Goal: Task Accomplishment & Management: Manage account settings

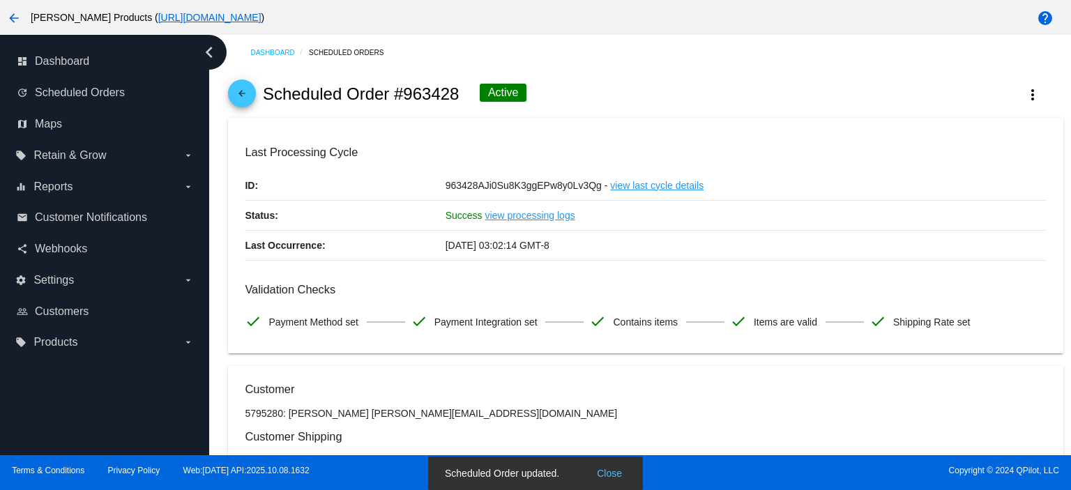
click at [239, 89] on mat-icon "arrow_back" at bounding box center [241, 97] width 17 height 17
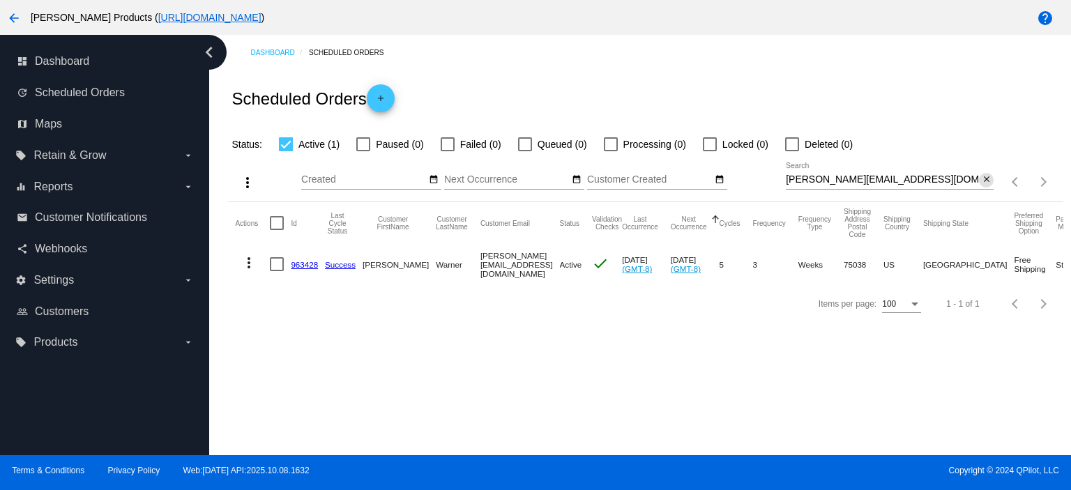
click at [986, 179] on mat-icon "close" at bounding box center [986, 179] width 10 height 11
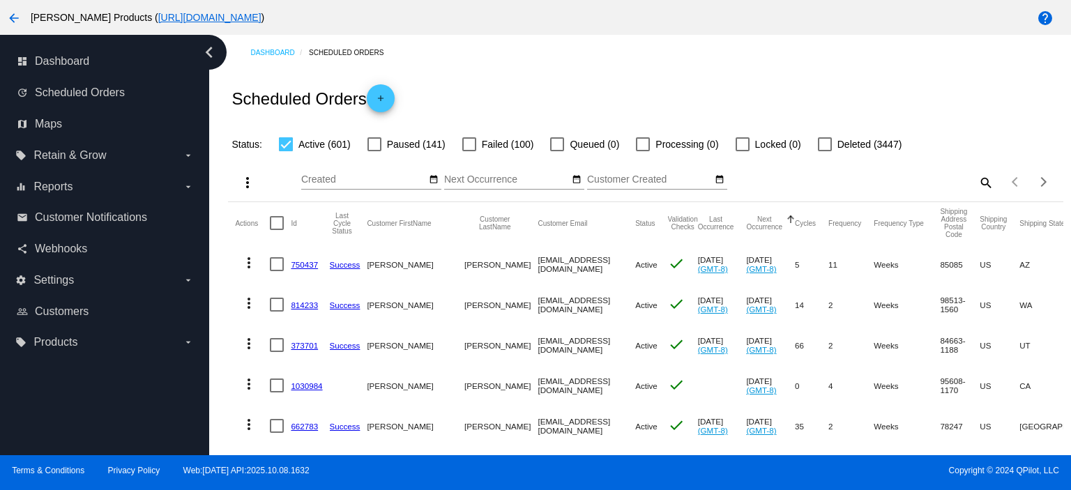
click at [298, 267] on link "750437" at bounding box center [304, 264] width 27 height 9
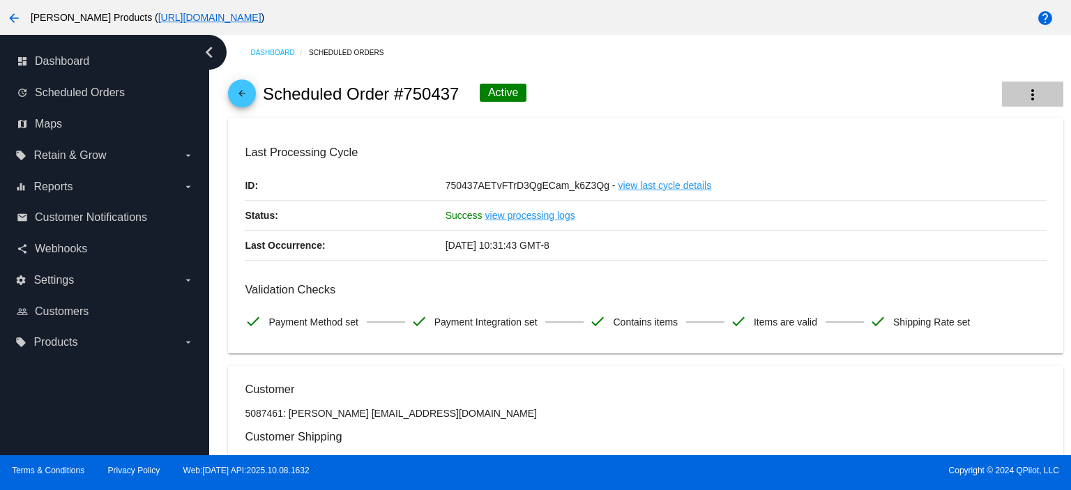
click at [1029, 90] on mat-icon "more_vert" at bounding box center [1032, 94] width 17 height 17
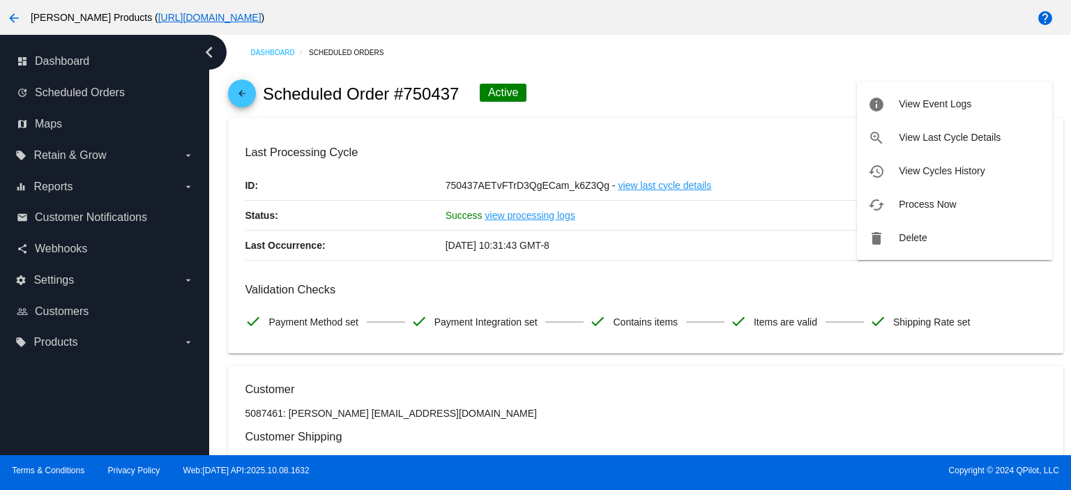
click at [742, 100] on div at bounding box center [535, 245] width 1071 height 490
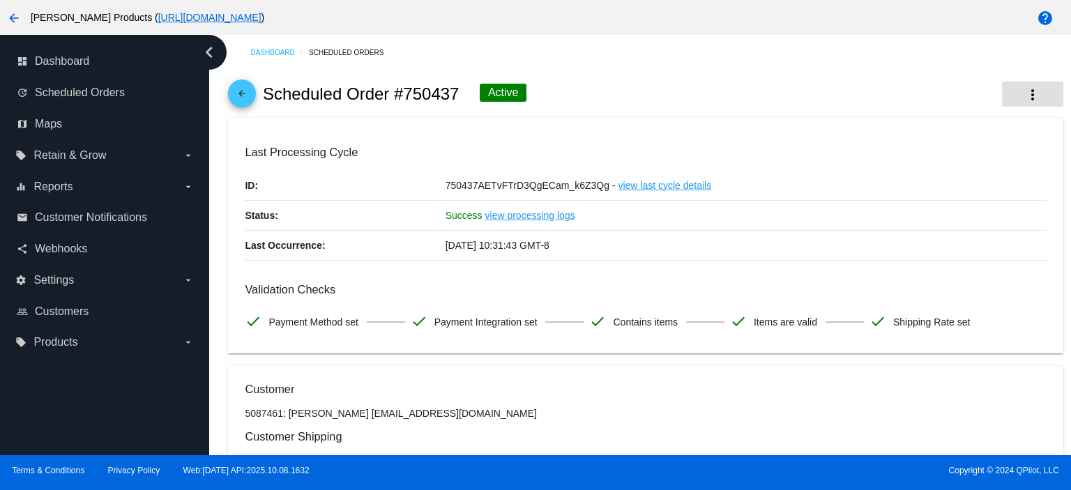
click at [1026, 89] on mat-icon "more_vert" at bounding box center [1032, 94] width 17 height 17
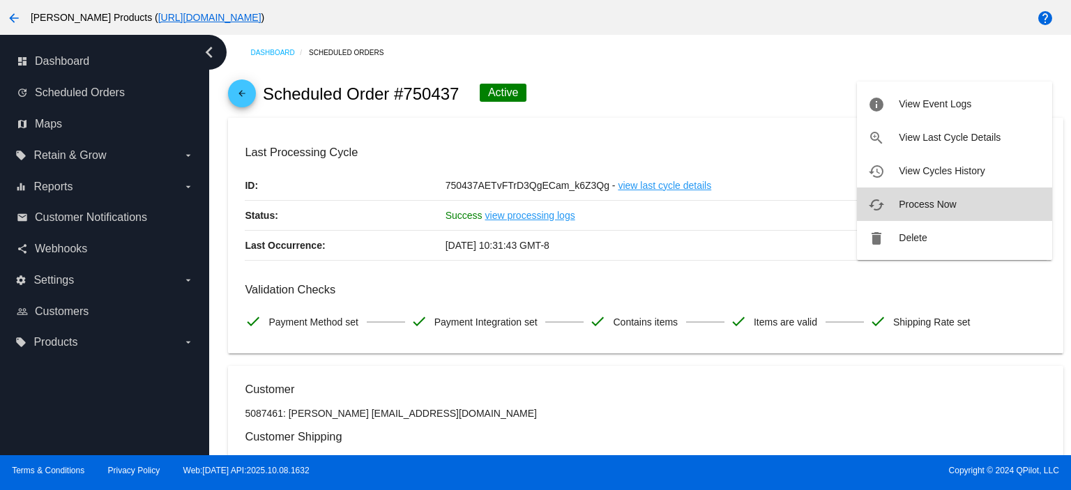
click at [913, 210] on button "cached Process Now" at bounding box center [954, 203] width 195 height 33
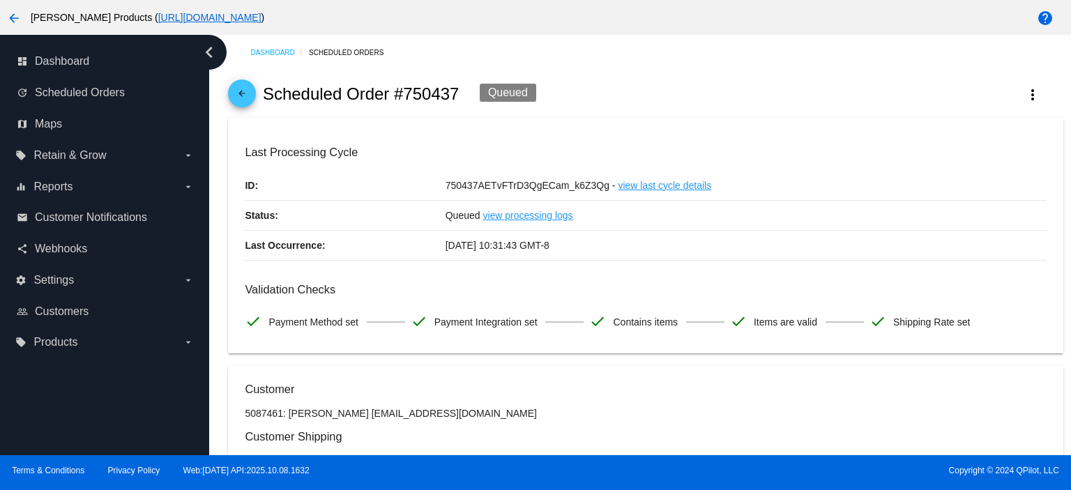
click at [239, 95] on mat-icon "arrow_back" at bounding box center [241, 97] width 17 height 17
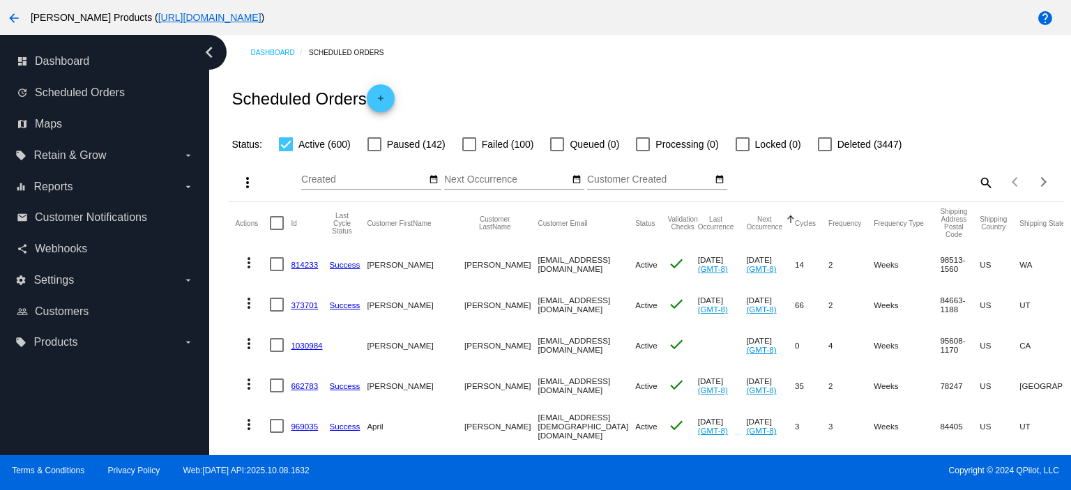
click at [976, 181] on mat-icon "search" at bounding box center [984, 182] width 17 height 22
paste input "everson.kris@hotmail.com"
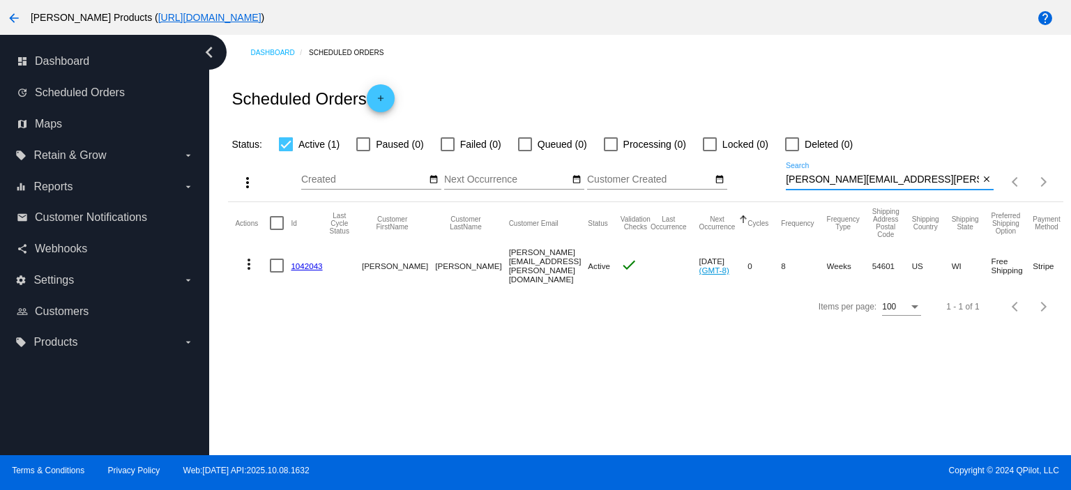
type input "everson.kris@hotmail.com"
click at [309, 264] on link "1042043" at bounding box center [306, 265] width 31 height 9
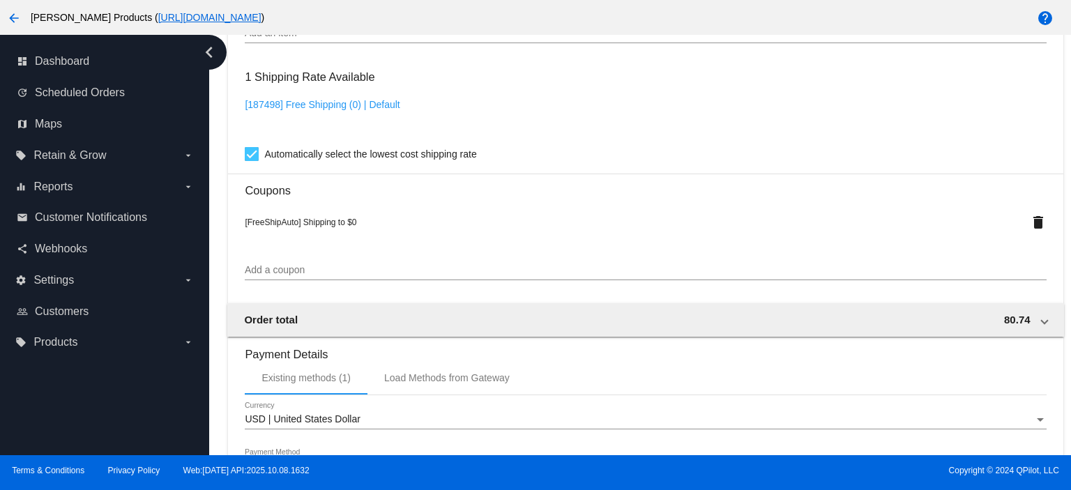
scroll to position [1022, 0]
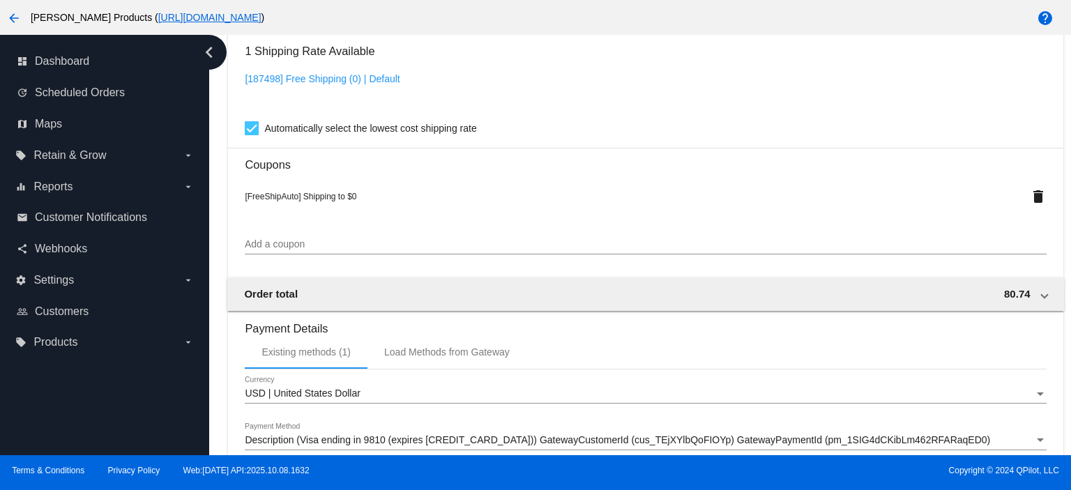
click at [270, 249] on input "Add a coupon" at bounding box center [645, 244] width 801 height 11
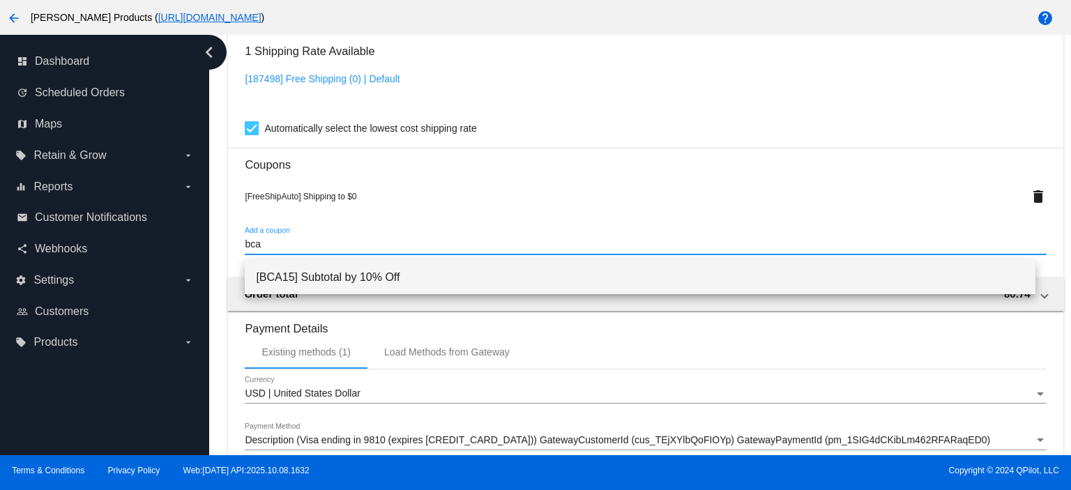
type input "bca"
click at [279, 278] on span "[BCA15] Subtotal by 10% Off" at bounding box center [640, 277] width 768 height 33
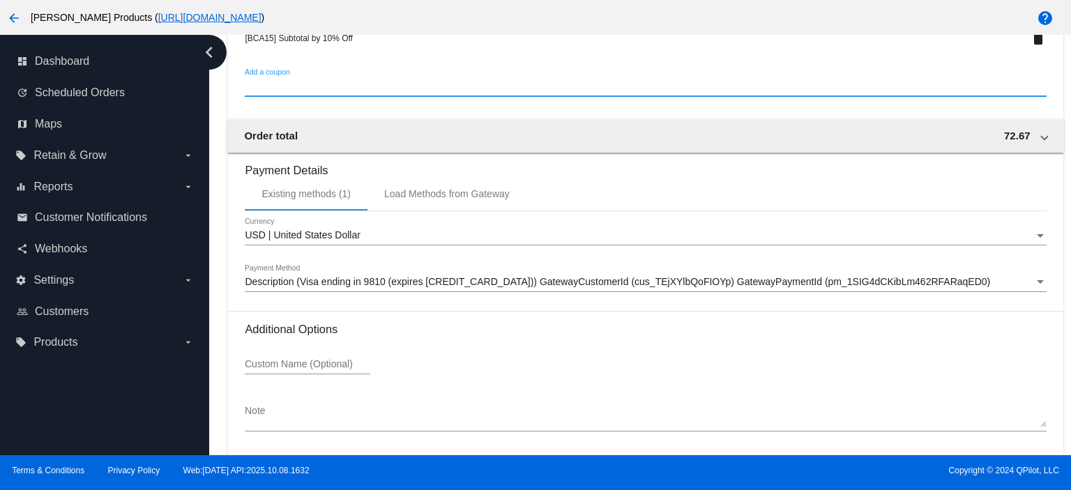
scroll to position [1266, 0]
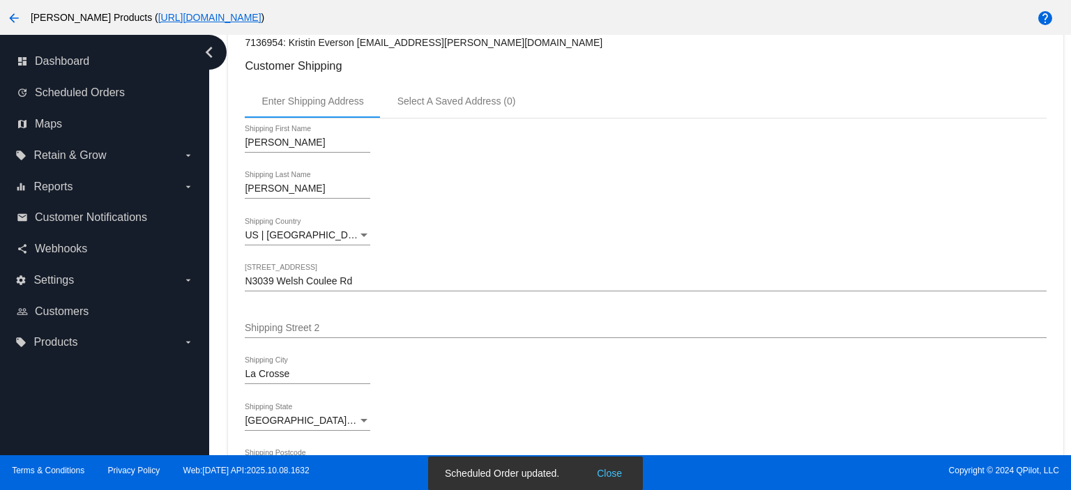
scroll to position [0, 0]
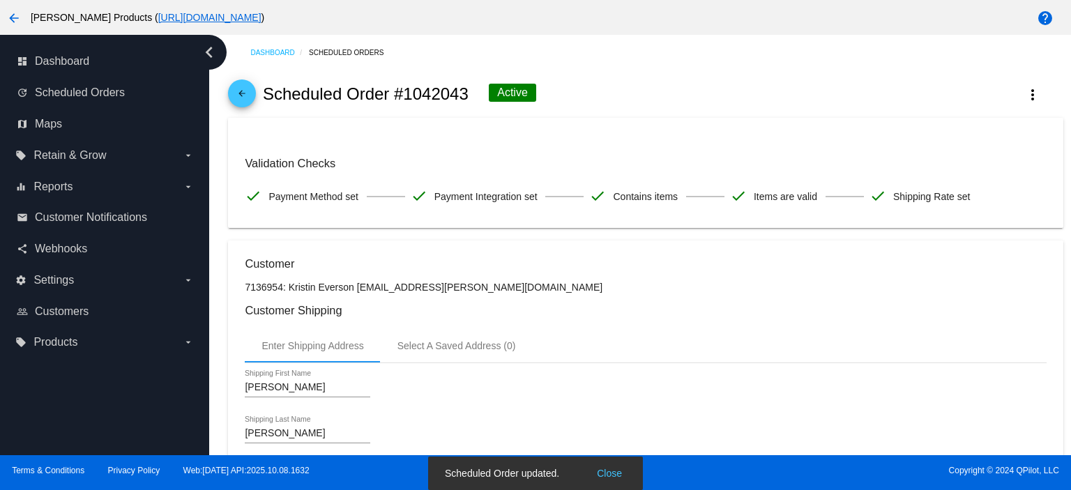
click at [240, 95] on mat-icon "arrow_back" at bounding box center [241, 97] width 17 height 17
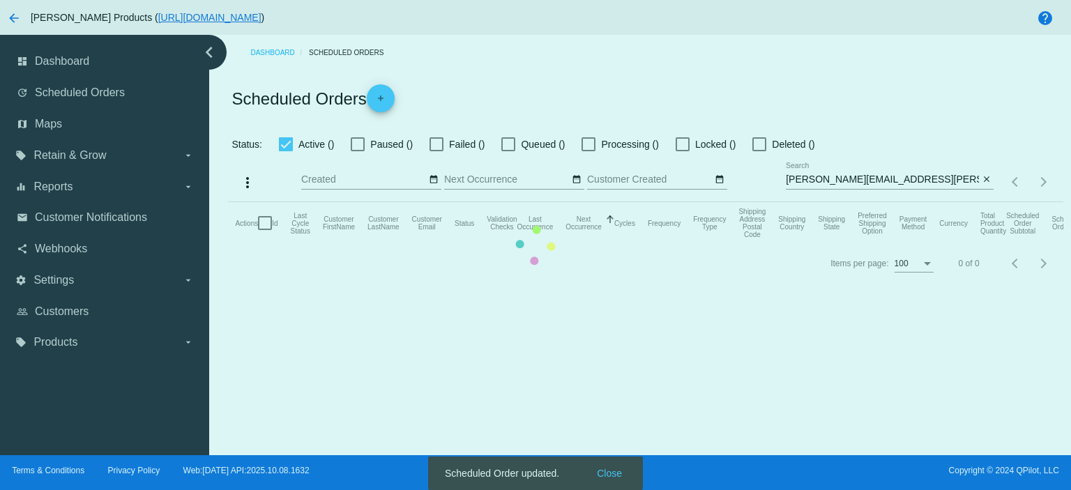
click at [913, 178] on input "everson.kris@hotmail.com" at bounding box center [881, 179] width 193 height 11
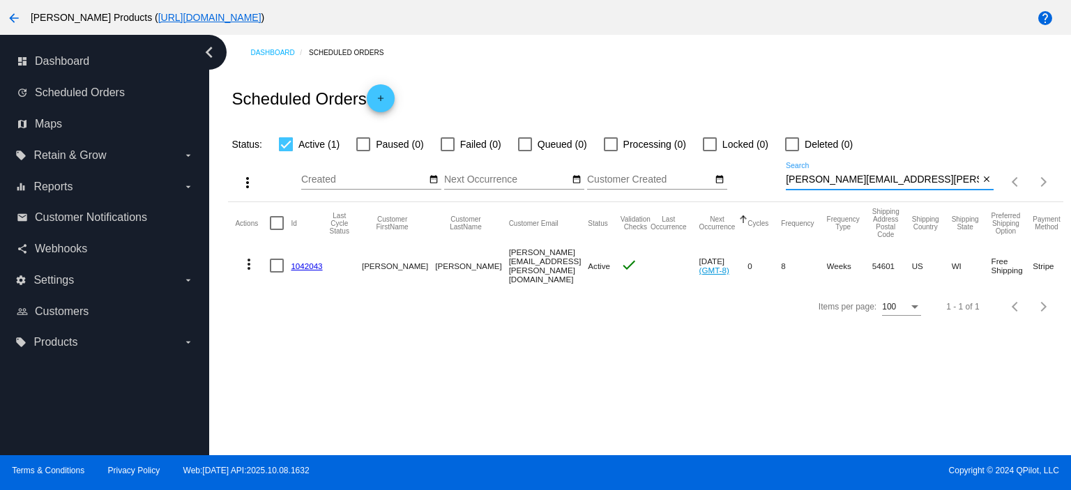
drag, startPoint x: 911, startPoint y: 178, endPoint x: 762, endPoint y: 187, distance: 149.4
click at [762, 187] on div "more_vert Oct Jan Feb Mar Apr 1" at bounding box center [645, 177] width 834 height 49
paste input "caroline@dekardesign"
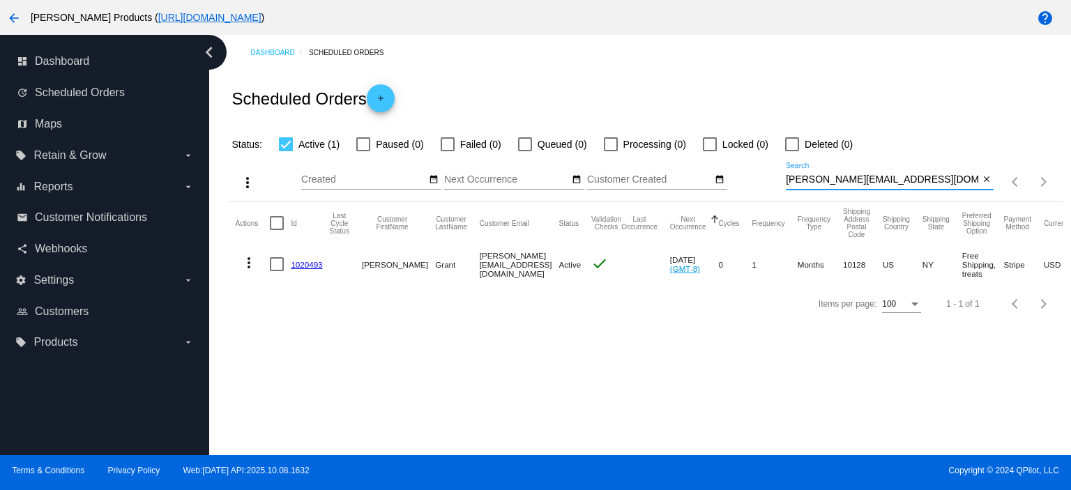
type input "[PERSON_NAME][EMAIL_ADDRESS][DOMAIN_NAME]"
click at [987, 178] on mat-icon "close" at bounding box center [986, 179] width 10 height 11
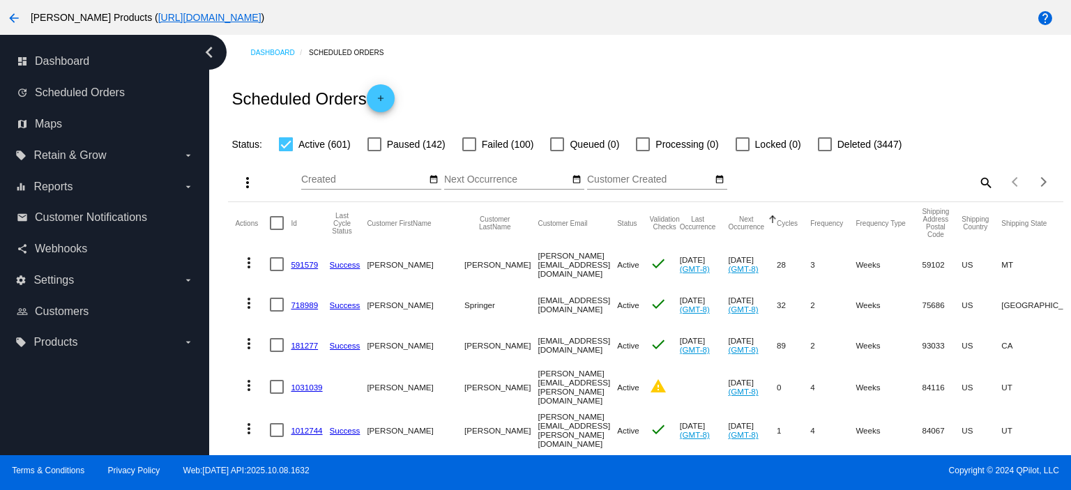
click at [311, 263] on link "591579" at bounding box center [304, 264] width 27 height 9
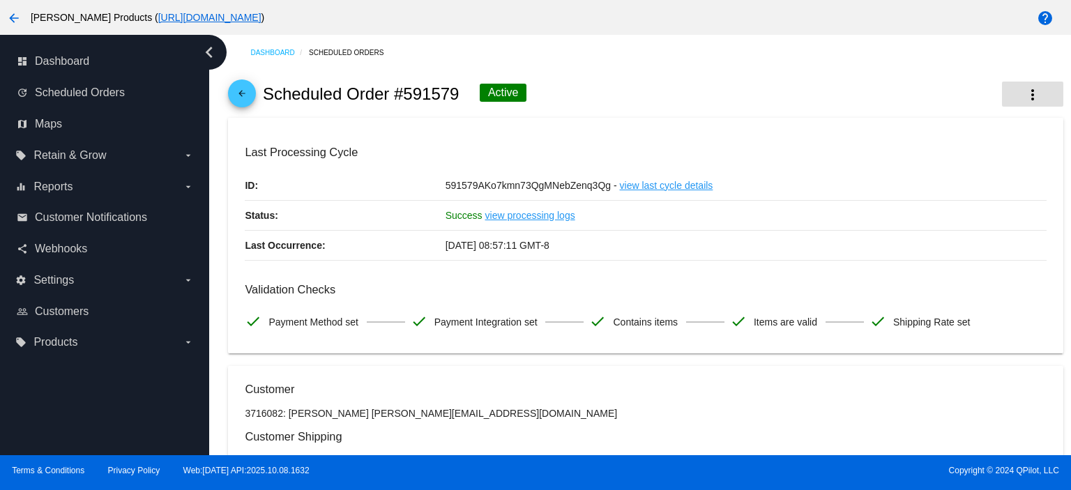
click at [1024, 94] on mat-icon "more_vert" at bounding box center [1032, 94] width 17 height 17
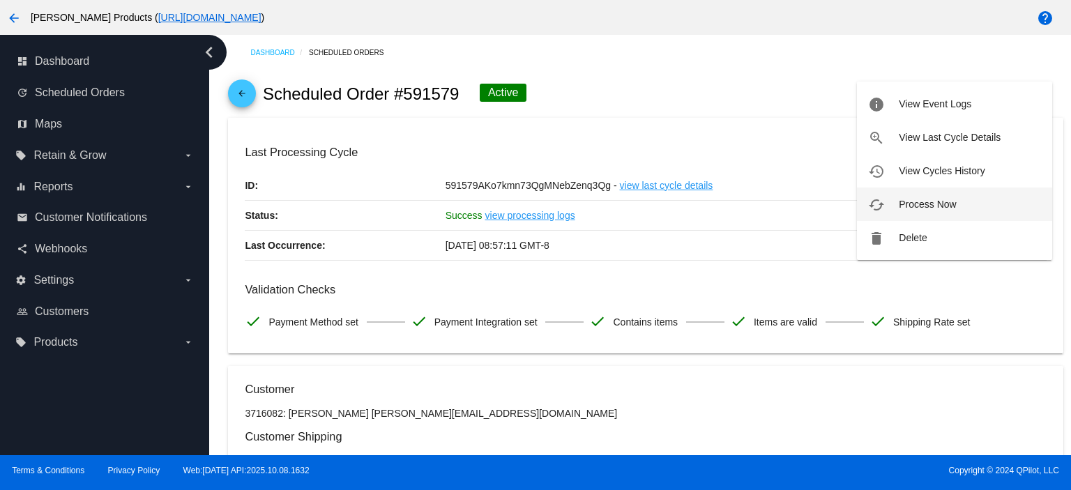
click at [937, 199] on span "Process Now" at bounding box center [926, 204] width 57 height 11
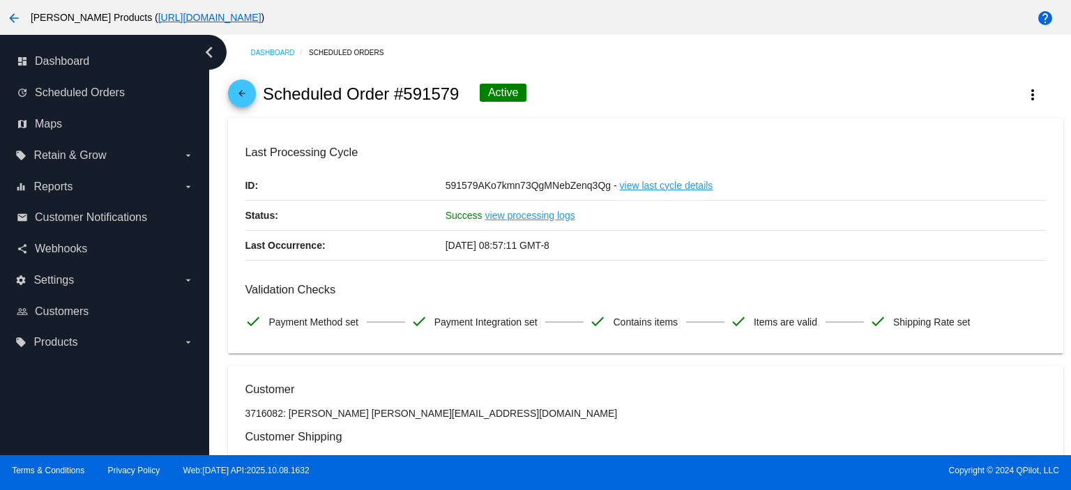
click at [243, 92] on mat-icon "arrow_back" at bounding box center [241, 97] width 17 height 17
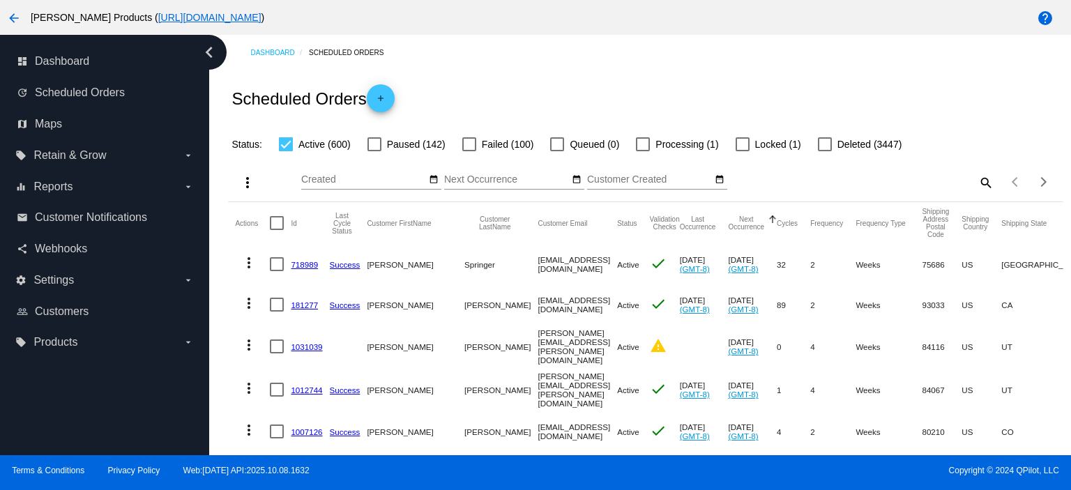
click at [310, 260] on link "718989" at bounding box center [304, 264] width 27 height 9
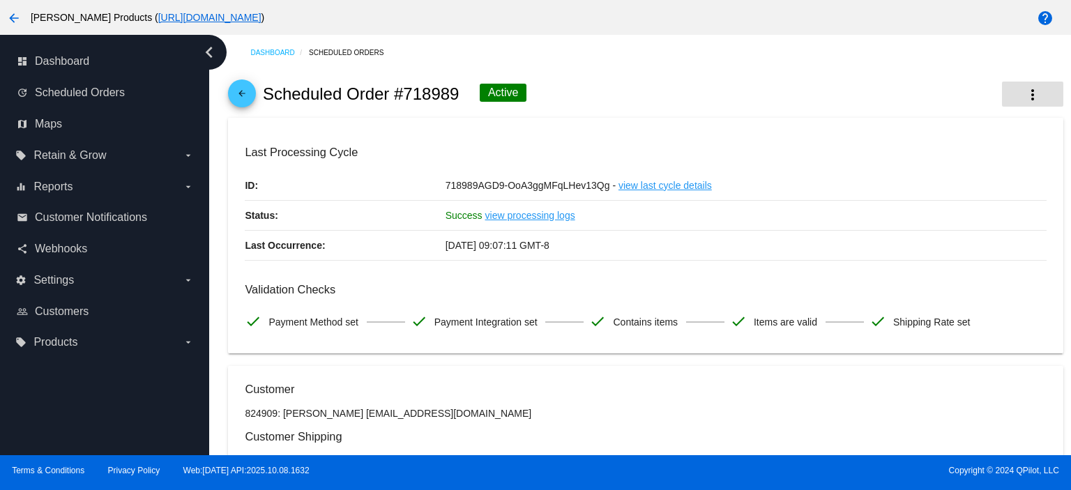
click at [1024, 94] on mat-icon "more_vert" at bounding box center [1032, 94] width 17 height 17
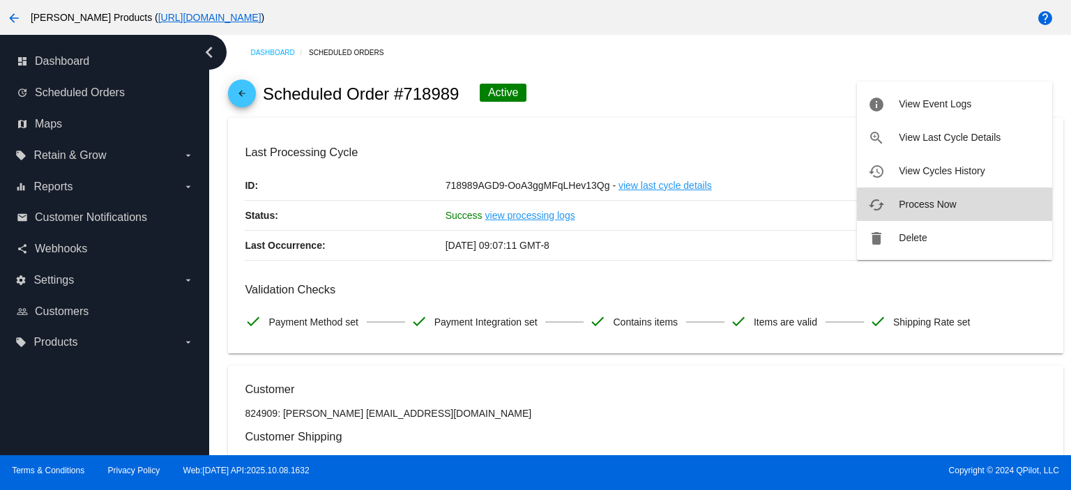
click at [974, 207] on button "cached Process Now" at bounding box center [954, 203] width 195 height 33
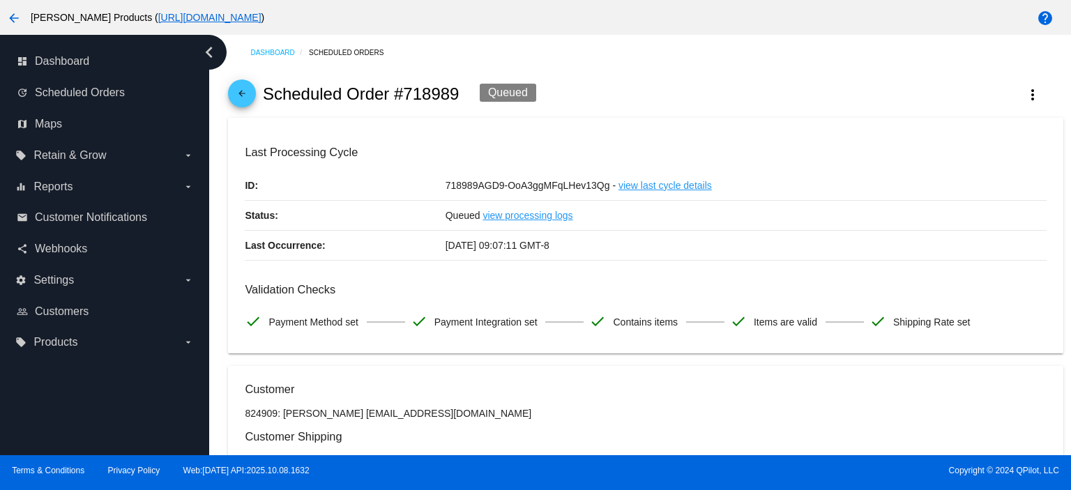
click at [246, 95] on mat-icon "arrow_back" at bounding box center [241, 97] width 17 height 17
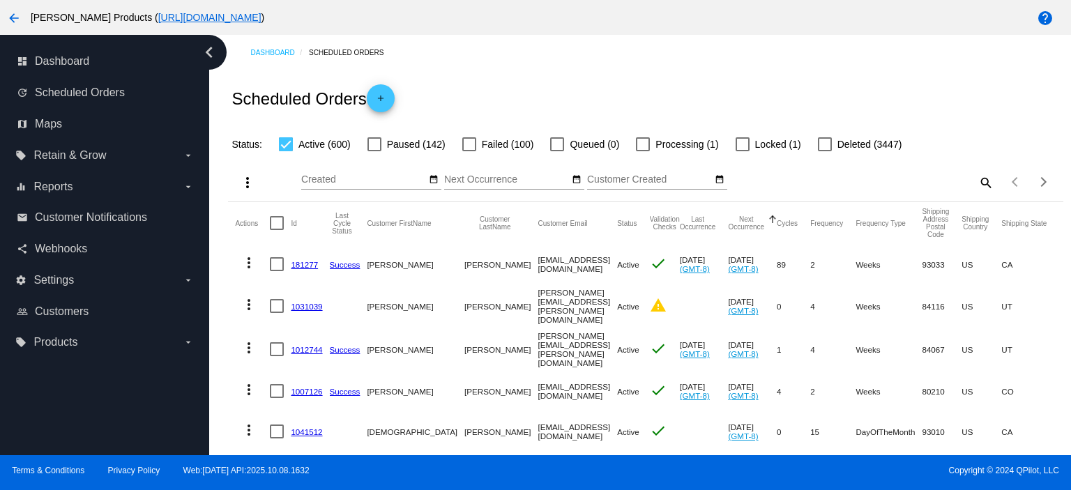
click at [250, 266] on mat-icon "more_vert" at bounding box center [248, 262] width 17 height 17
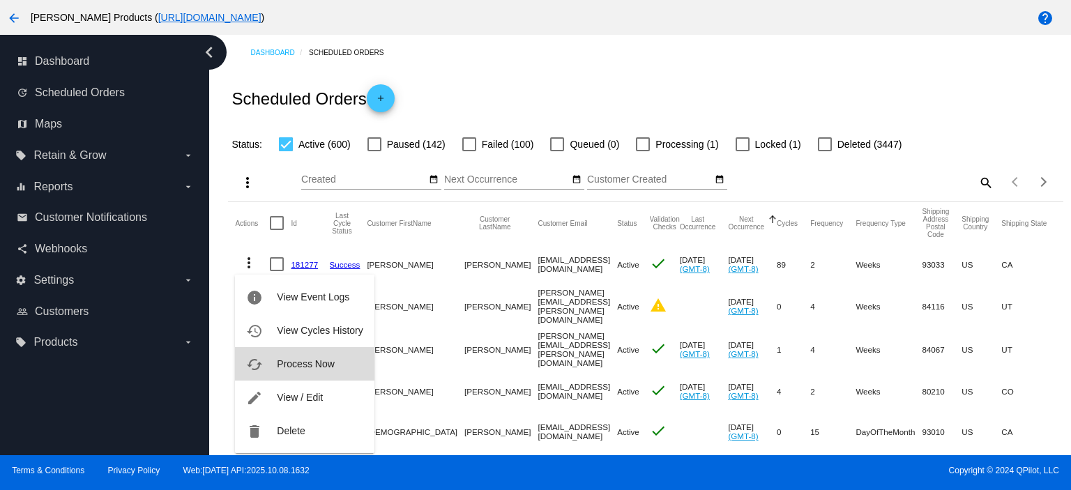
click at [302, 362] on span "Process Now" at bounding box center [305, 363] width 57 height 11
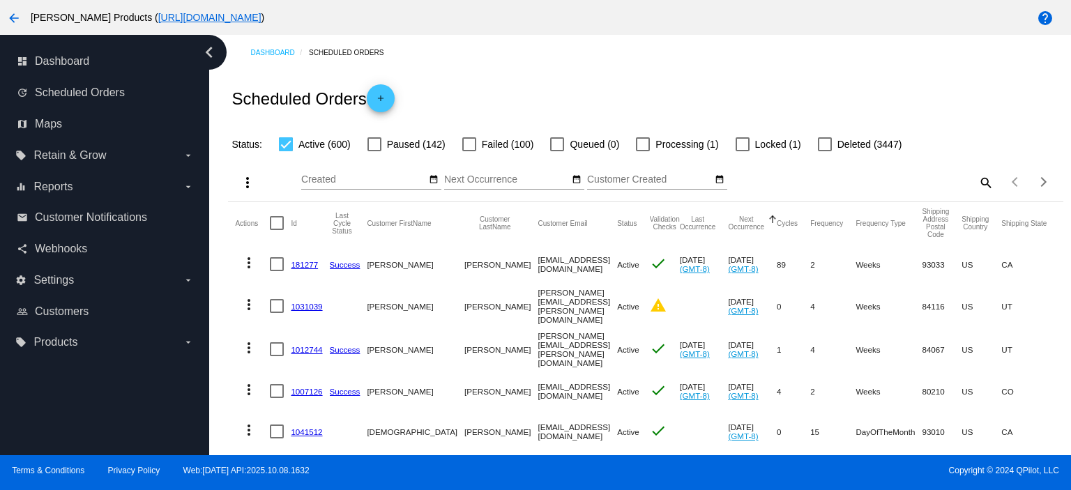
click at [310, 305] on link "1031039" at bounding box center [306, 306] width 31 height 9
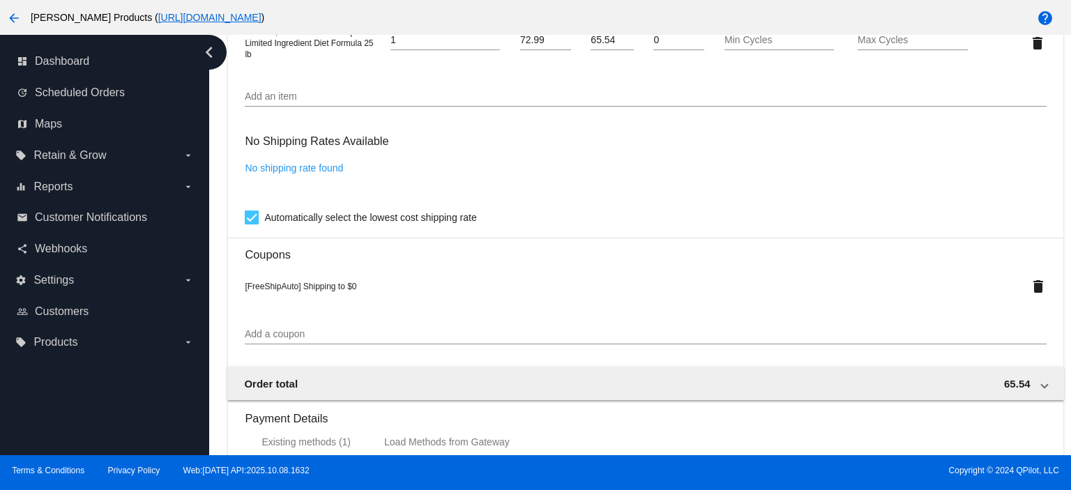
scroll to position [929, 0]
click at [244, 222] on mat-card "Customer 7135814: [PERSON_NAME] [PERSON_NAME][EMAIL_ADDRESS][PERSON_NAME][DOMAI…" at bounding box center [645, 32] width 834 height 1443
click at [252, 217] on div at bounding box center [252, 215] width 14 height 14
click at [252, 222] on input "Automatically select the lowest cost shipping rate" at bounding box center [251, 222] width 1 height 1
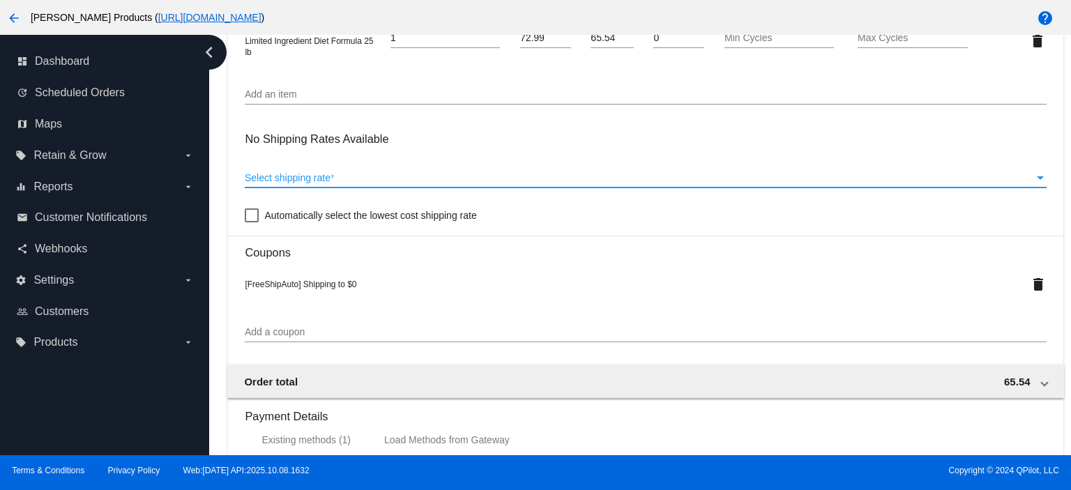
click at [291, 175] on span "Select shipping rate" at bounding box center [288, 177] width 86 height 11
click at [248, 217] on div at bounding box center [252, 215] width 14 height 14
click at [251, 222] on input "Automatically select the lowest cost shipping rate" at bounding box center [251, 222] width 1 height 1
checkbox input "true"
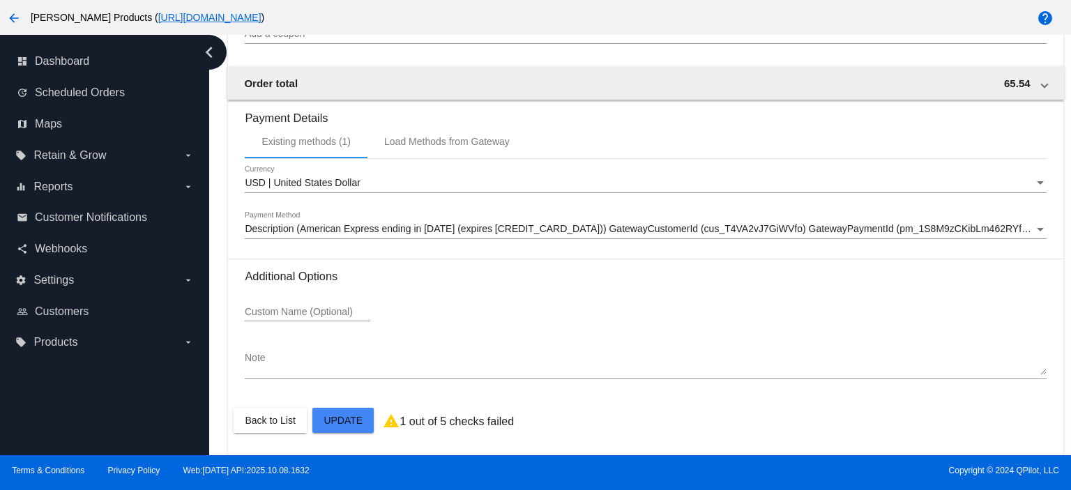
scroll to position [1232, 0]
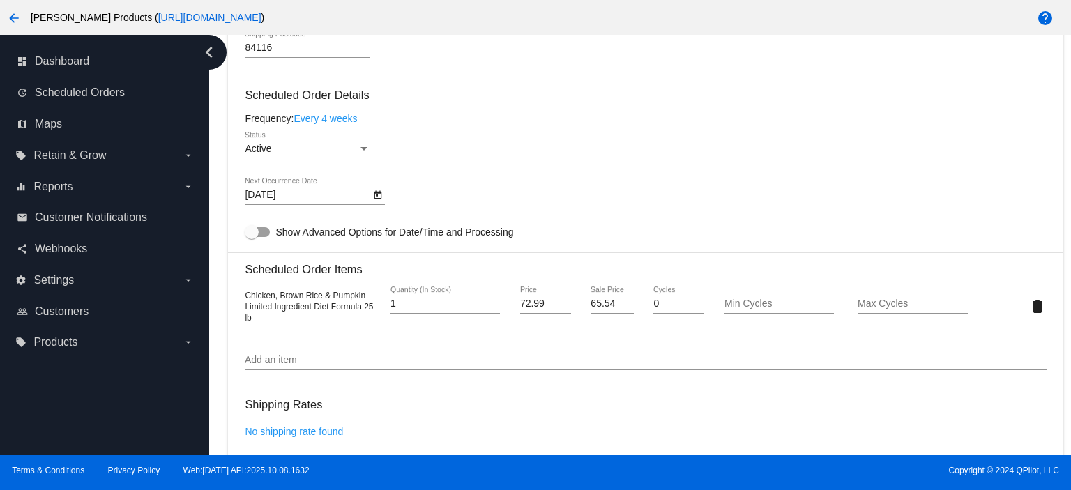
scroll to position [767, 0]
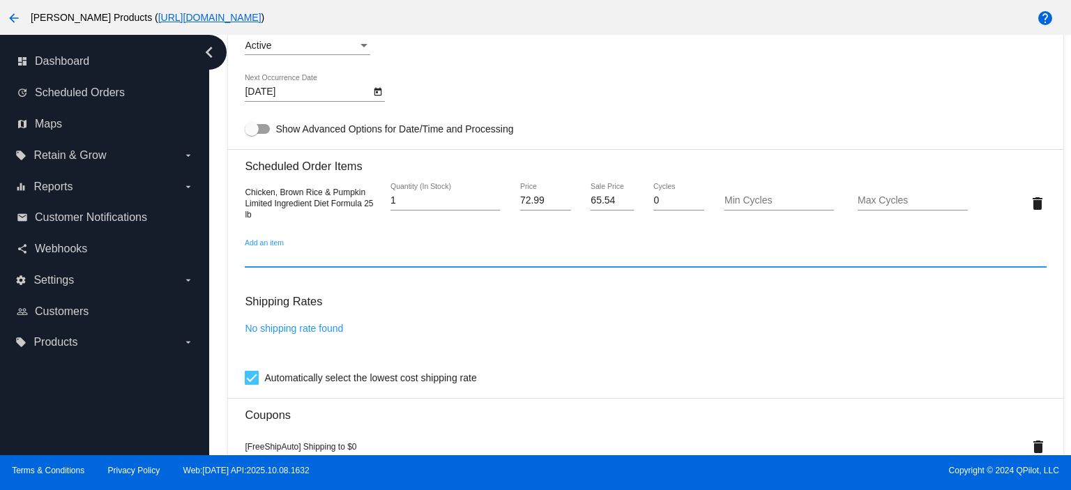
click at [277, 263] on input "Add an item" at bounding box center [645, 257] width 801 height 11
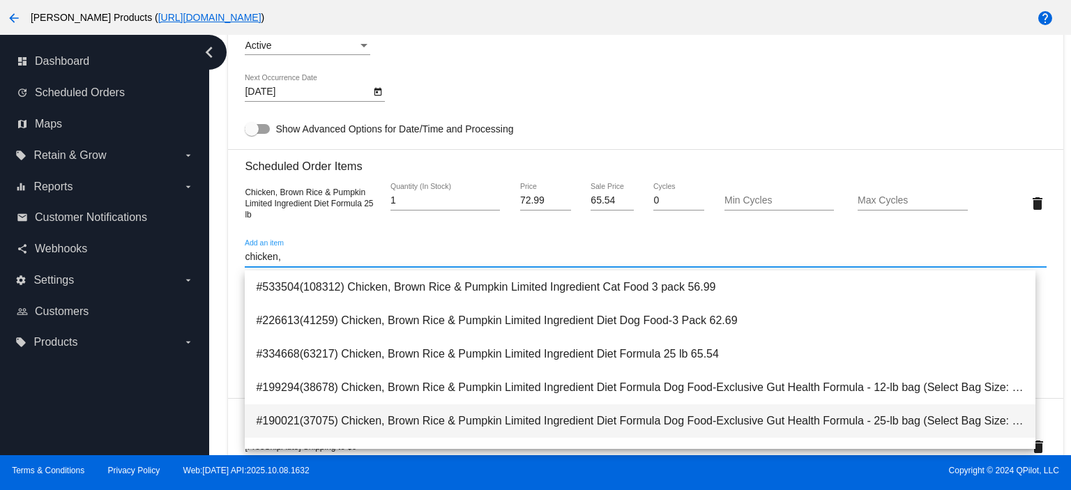
type input "chicken,"
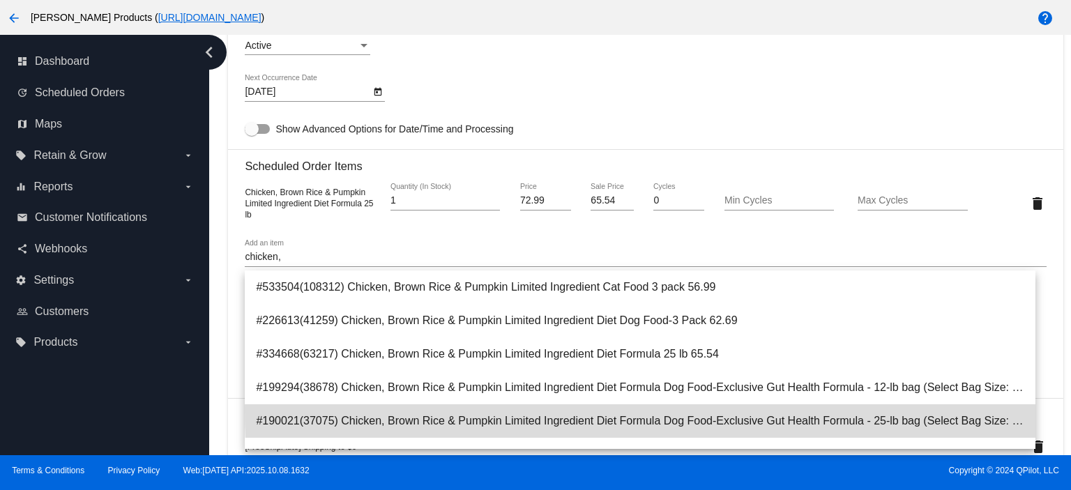
click at [785, 412] on span "#190021(37075) Chicken, Brown Rice & Pumpkin Limited Ingredient Diet Formula Do…" at bounding box center [640, 420] width 768 height 33
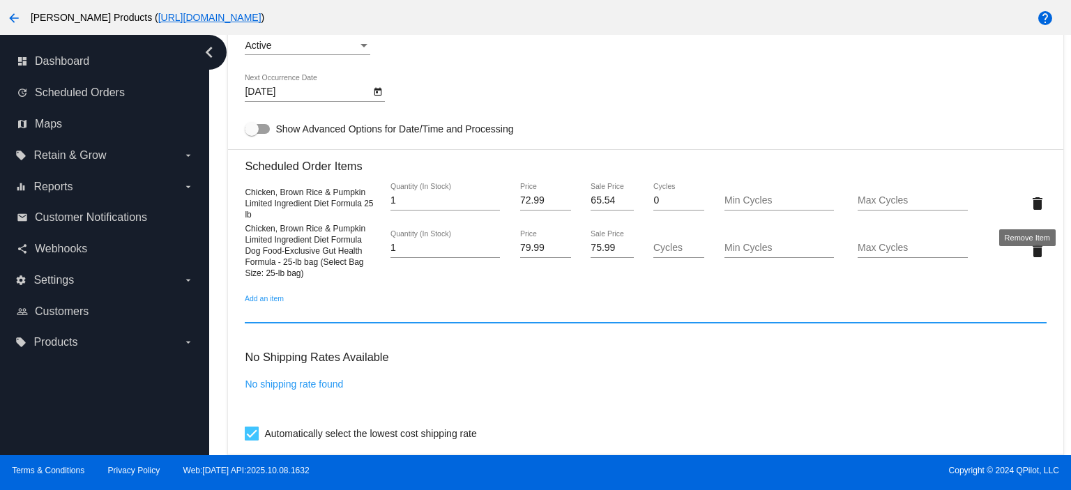
click at [1029, 201] on mat-icon "delete" at bounding box center [1037, 203] width 17 height 17
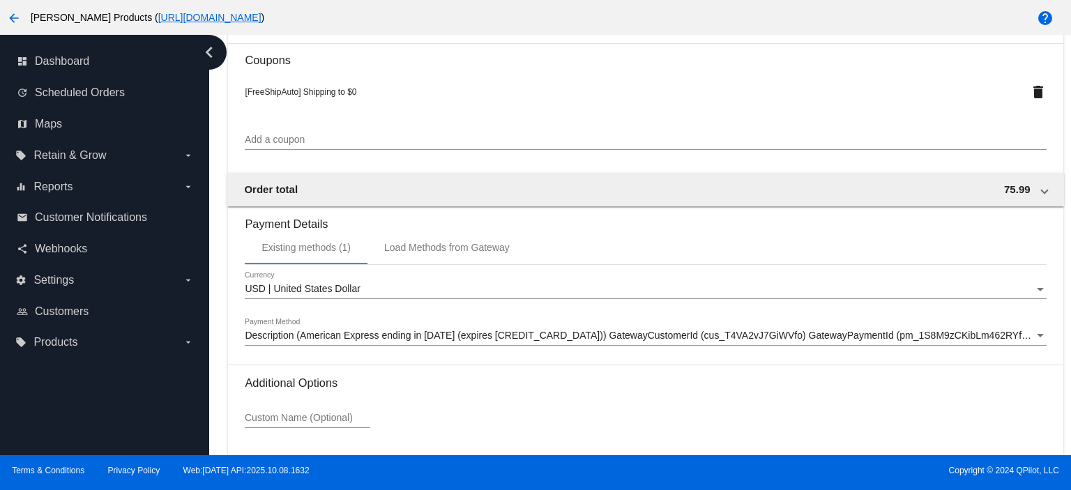
scroll to position [1250, 0]
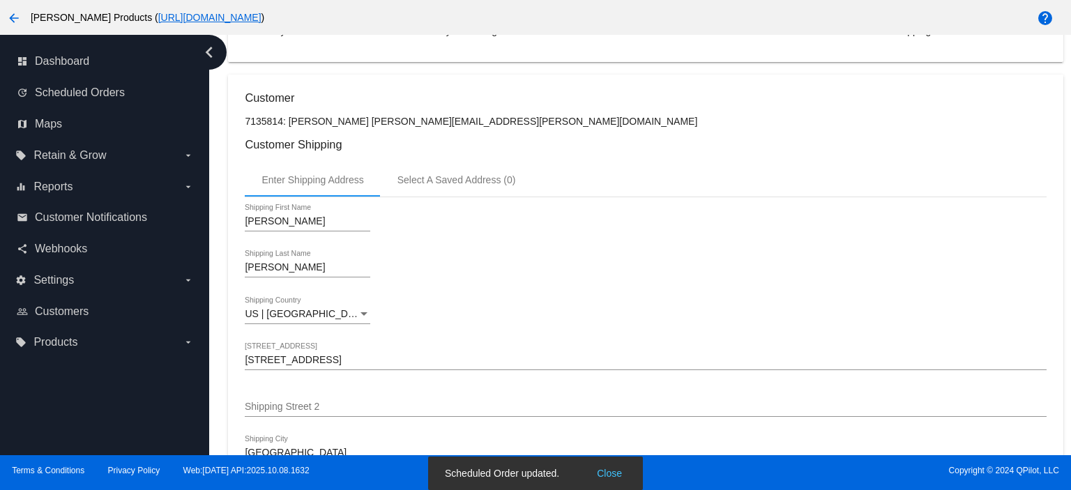
scroll to position [0, 0]
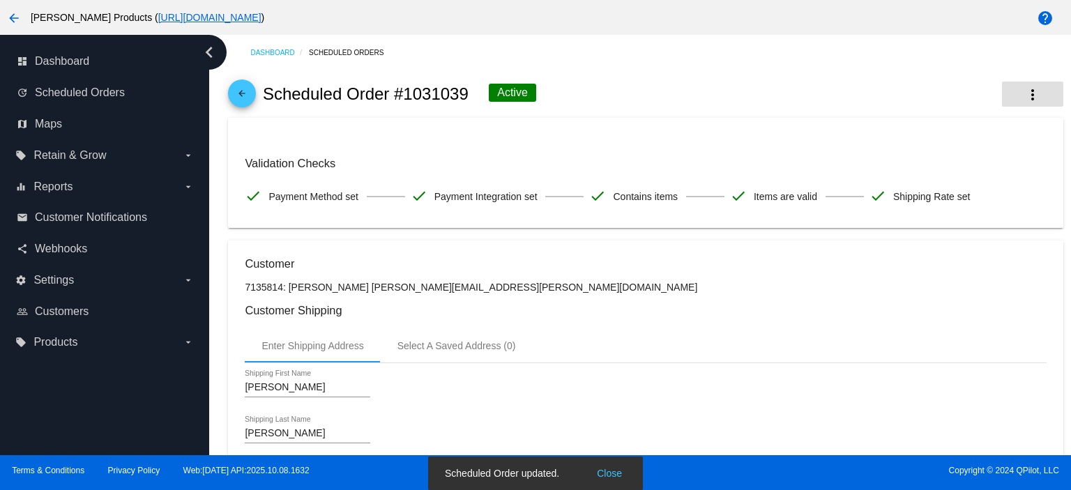
click at [1024, 91] on mat-icon "more_vert" at bounding box center [1032, 94] width 17 height 17
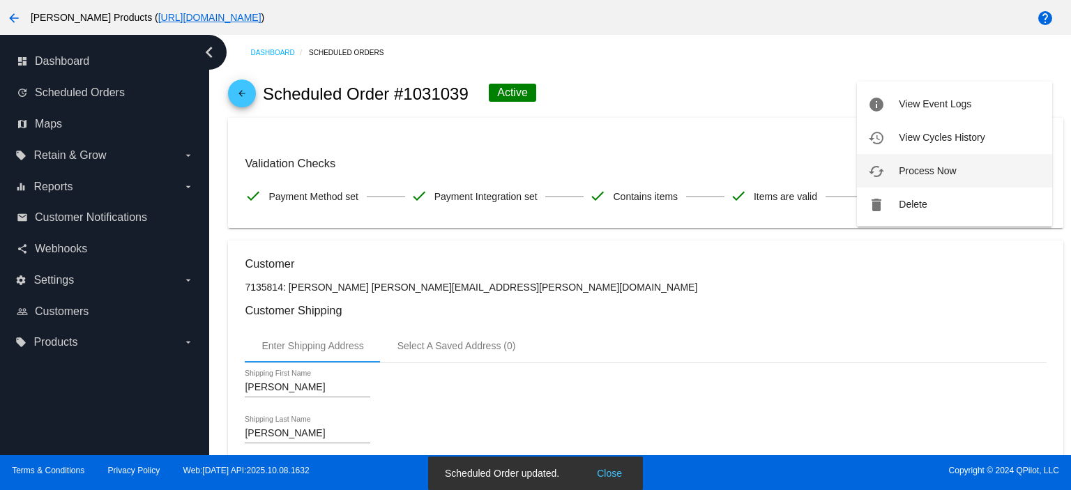
click at [949, 165] on span "Process Now" at bounding box center [926, 170] width 57 height 11
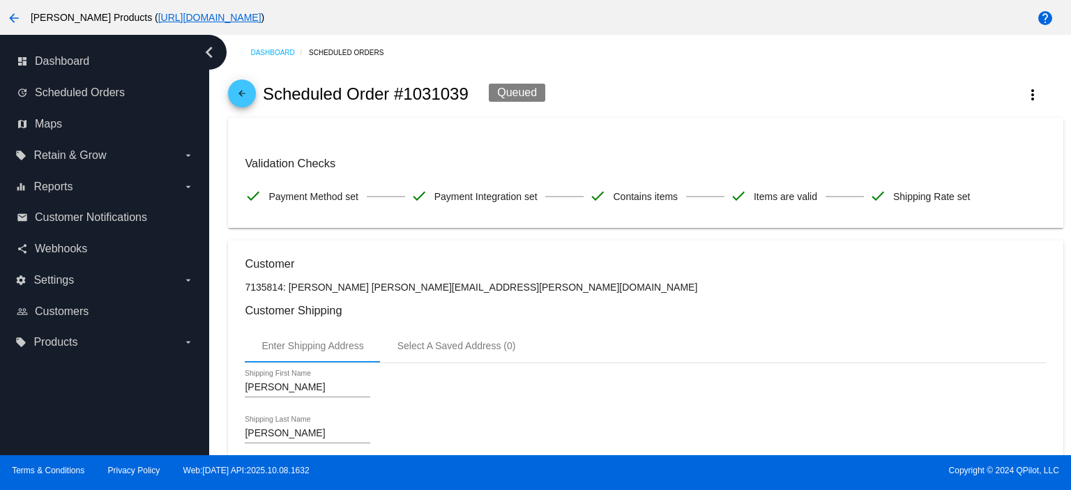
click at [240, 95] on mat-icon "arrow_back" at bounding box center [241, 97] width 17 height 17
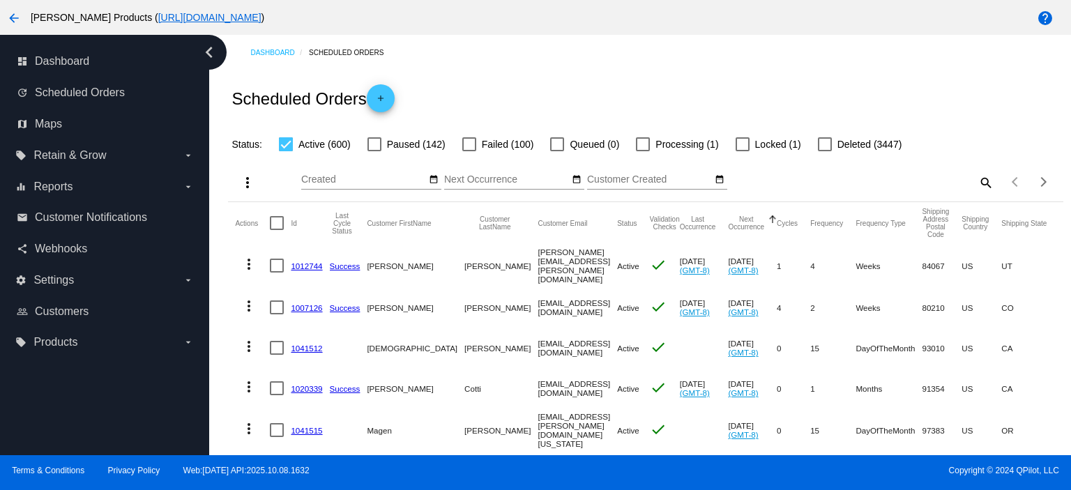
click at [299, 266] on link "1012744" at bounding box center [306, 265] width 31 height 9
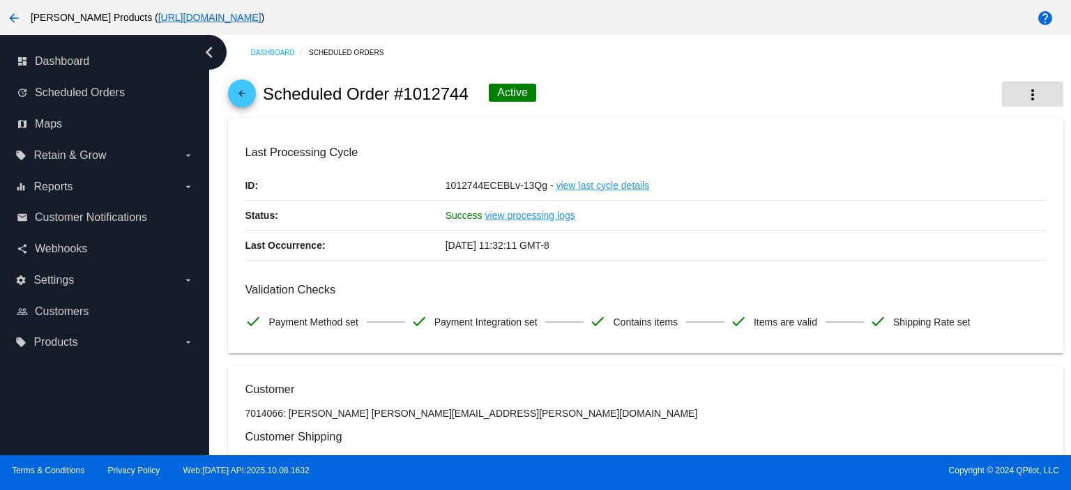
click at [1024, 93] on mat-icon "more_vert" at bounding box center [1032, 94] width 17 height 17
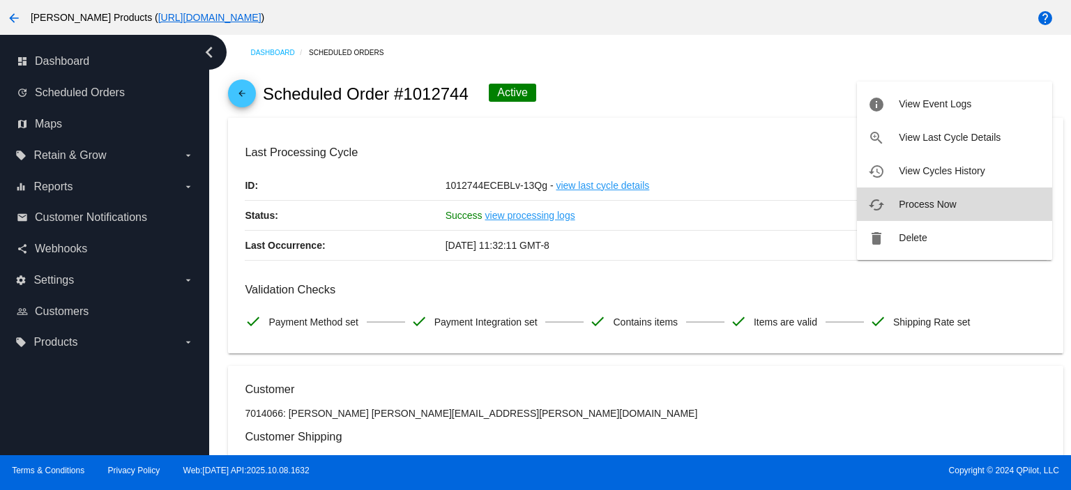
click at [934, 197] on button "cached Process Now" at bounding box center [954, 203] width 195 height 33
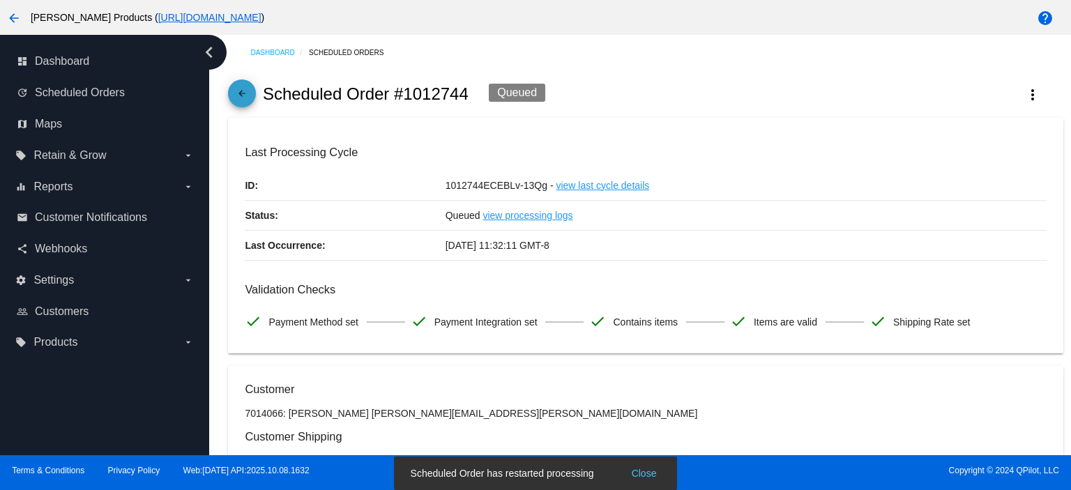
click at [239, 96] on mat-icon "arrow_back" at bounding box center [241, 97] width 17 height 17
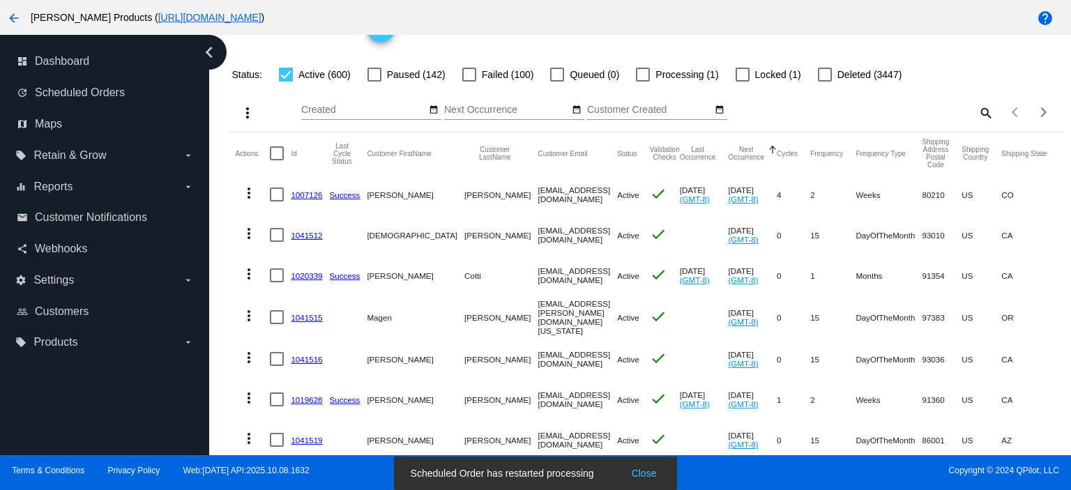
scroll to position [93, 0]
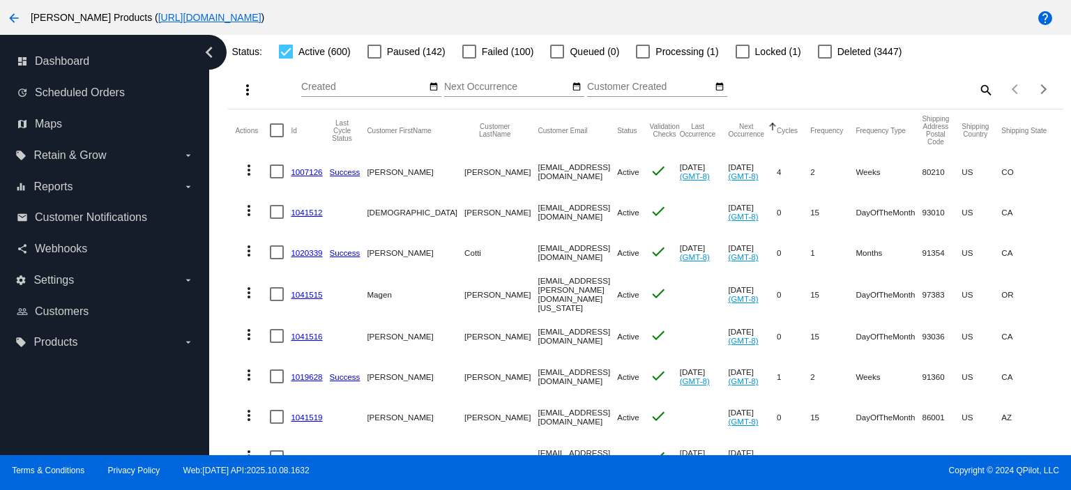
click at [303, 169] on link "1007126" at bounding box center [306, 171] width 31 height 9
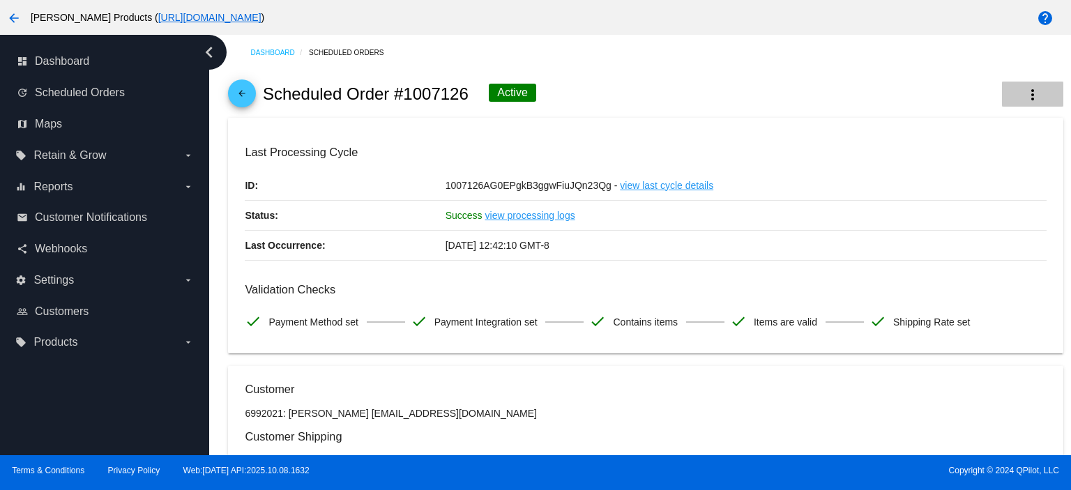
click at [1024, 93] on mat-icon "more_vert" at bounding box center [1032, 94] width 17 height 17
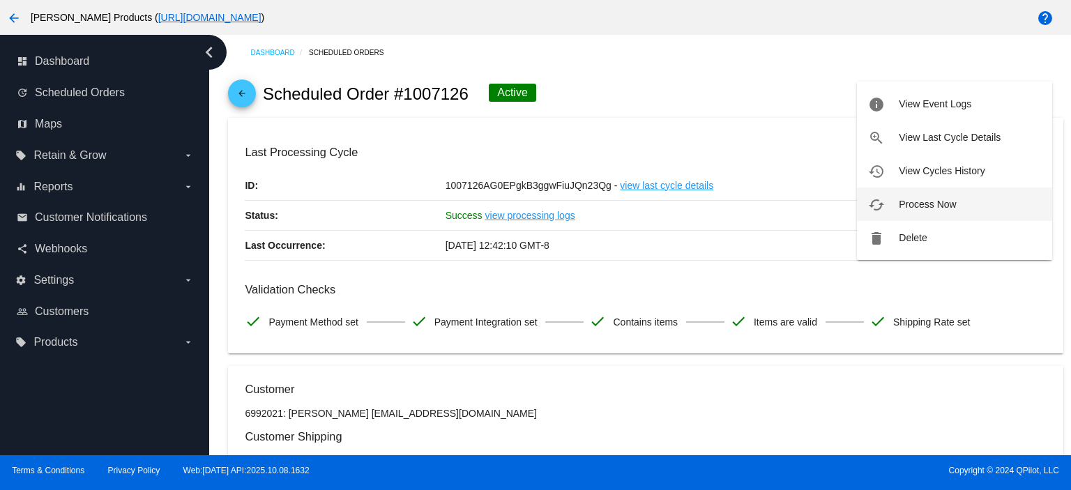
click at [973, 200] on button "cached Process Now" at bounding box center [954, 203] width 195 height 33
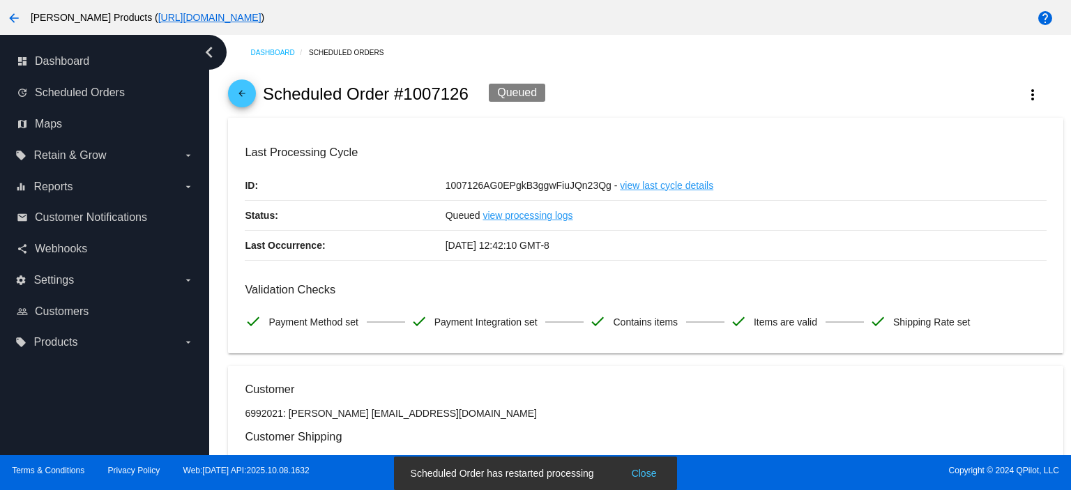
click at [234, 95] on mat-icon "arrow_back" at bounding box center [241, 97] width 17 height 17
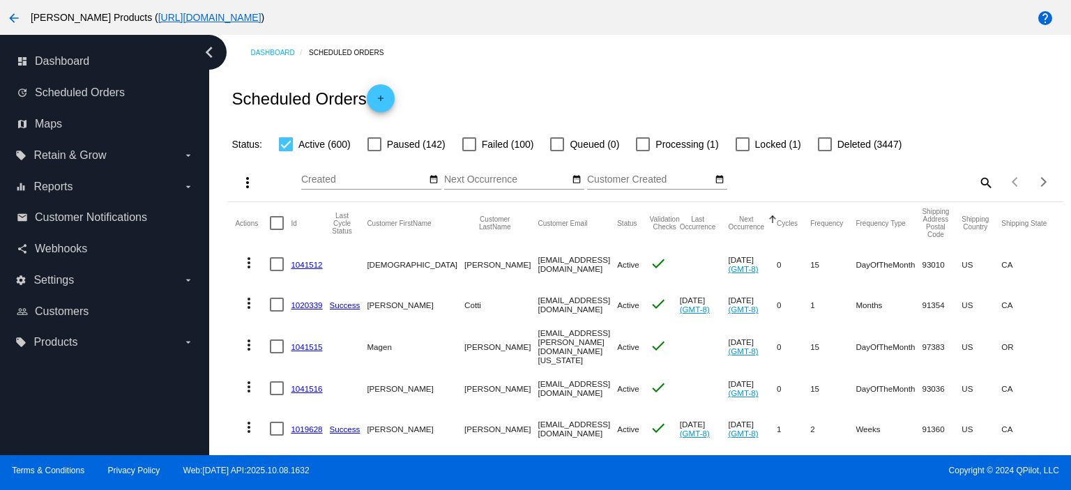
click at [301, 264] on link "1041512" at bounding box center [306, 264] width 31 height 9
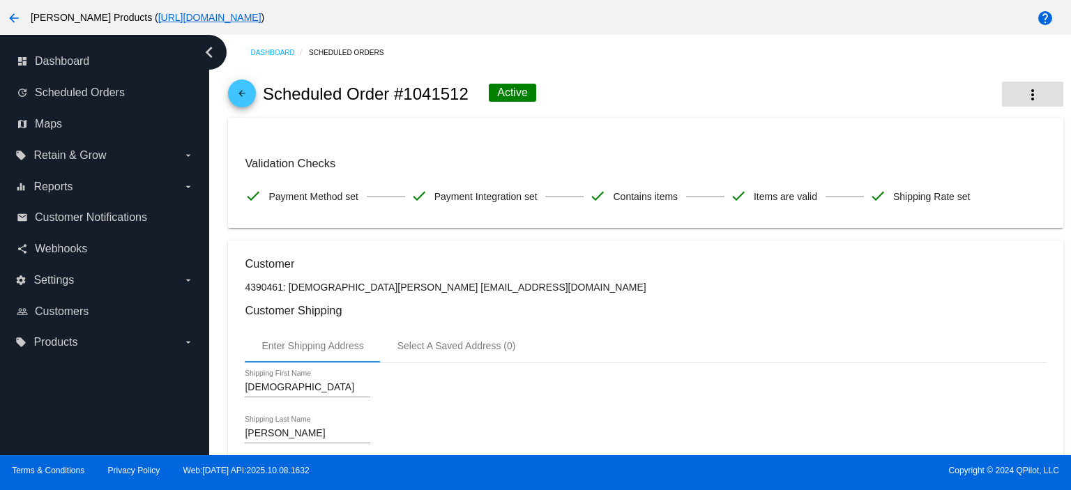
click at [1024, 93] on mat-icon "more_vert" at bounding box center [1032, 94] width 17 height 17
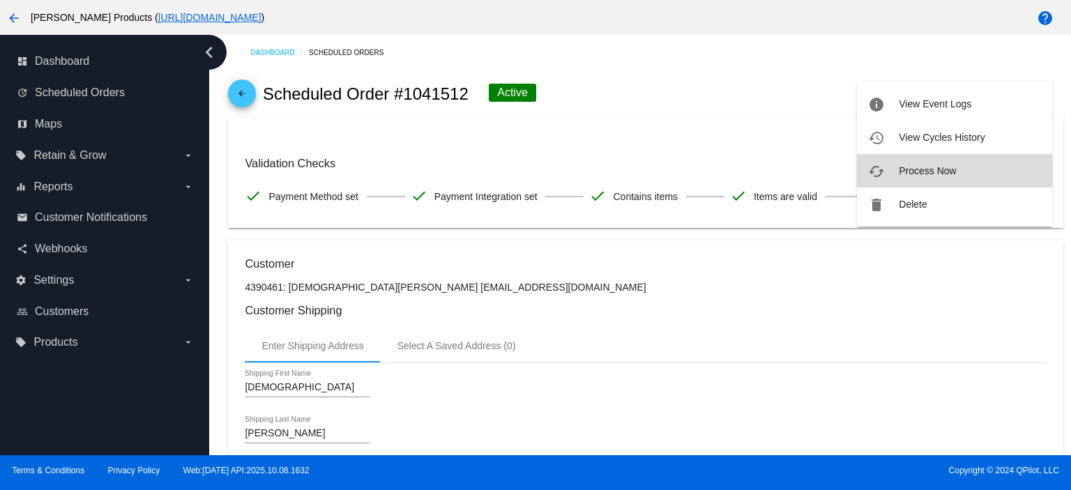
click at [925, 162] on button "cached Process Now" at bounding box center [954, 170] width 195 height 33
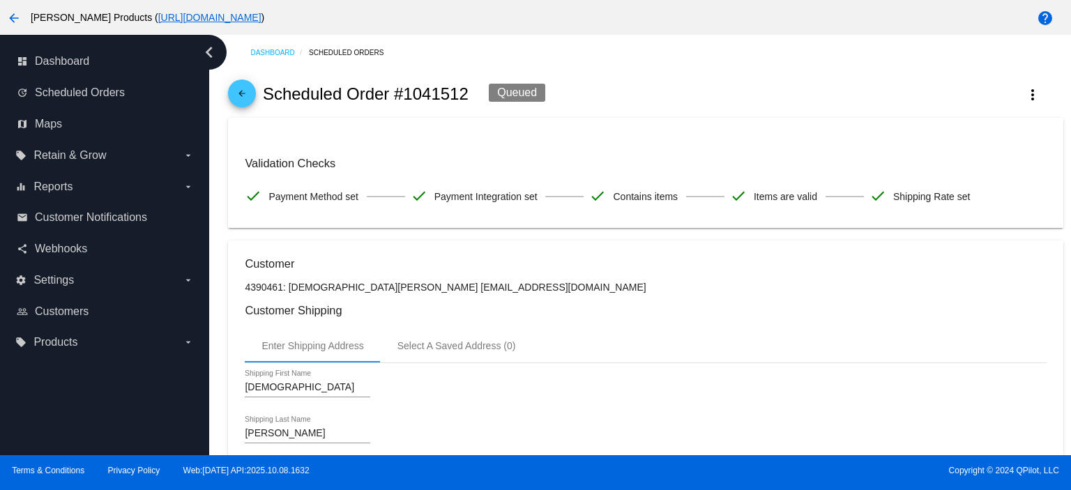
click at [242, 97] on mat-icon "arrow_back" at bounding box center [241, 97] width 17 height 17
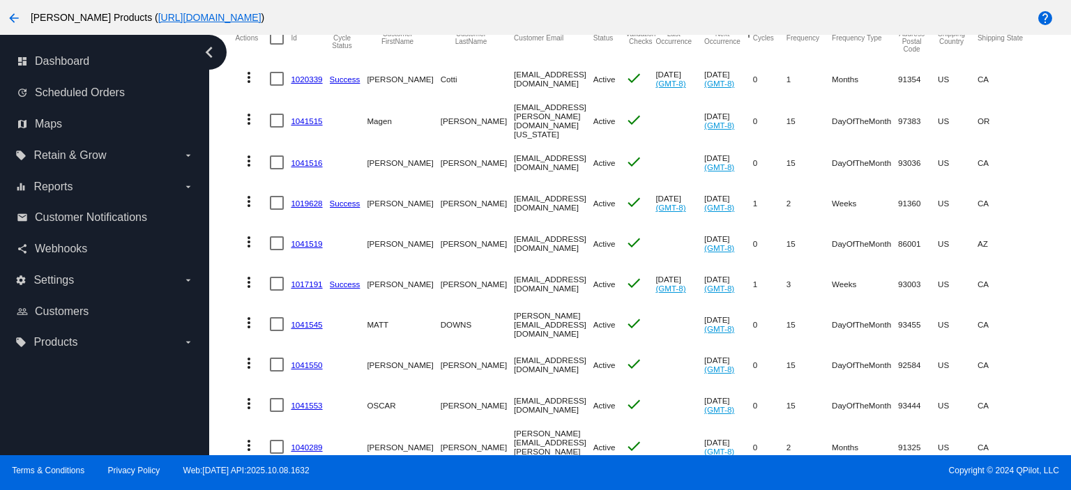
scroll to position [93, 0]
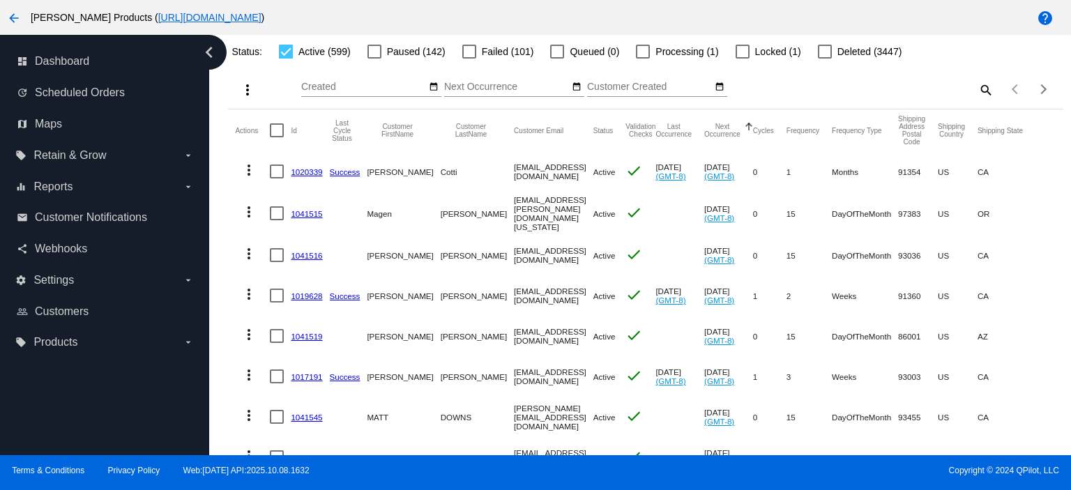
click at [299, 169] on link "1020339" at bounding box center [306, 171] width 31 height 9
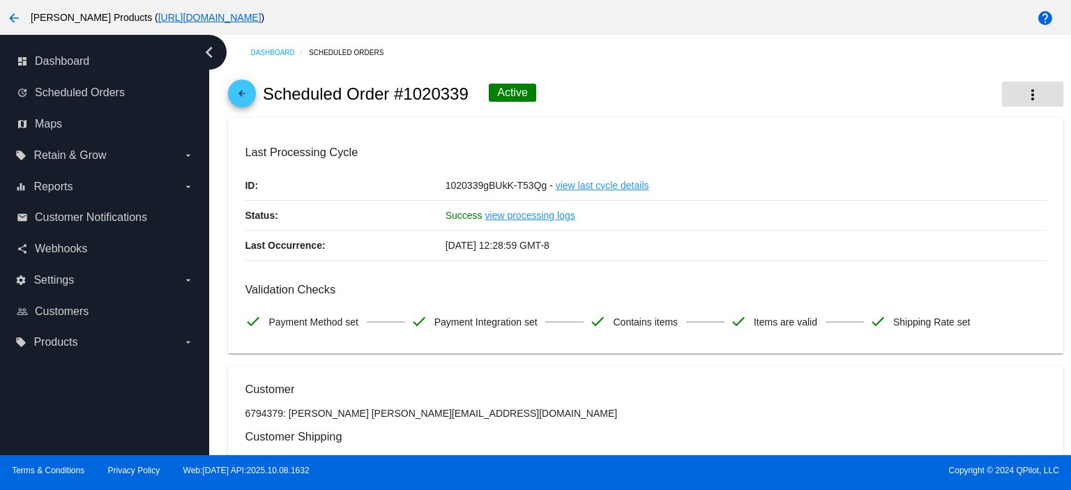
click at [1026, 83] on button "more_vert" at bounding box center [1032, 94] width 61 height 25
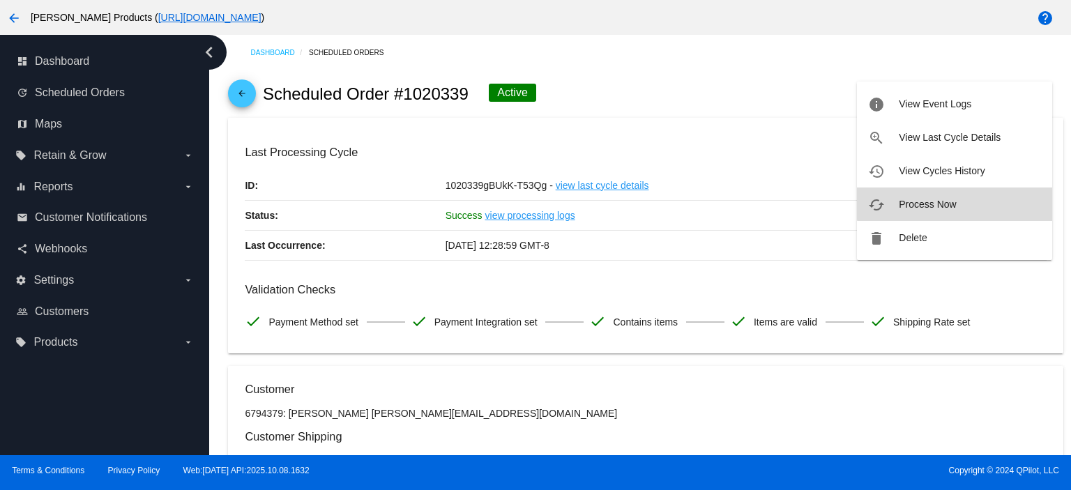
click at [955, 196] on button "cached Process Now" at bounding box center [954, 203] width 195 height 33
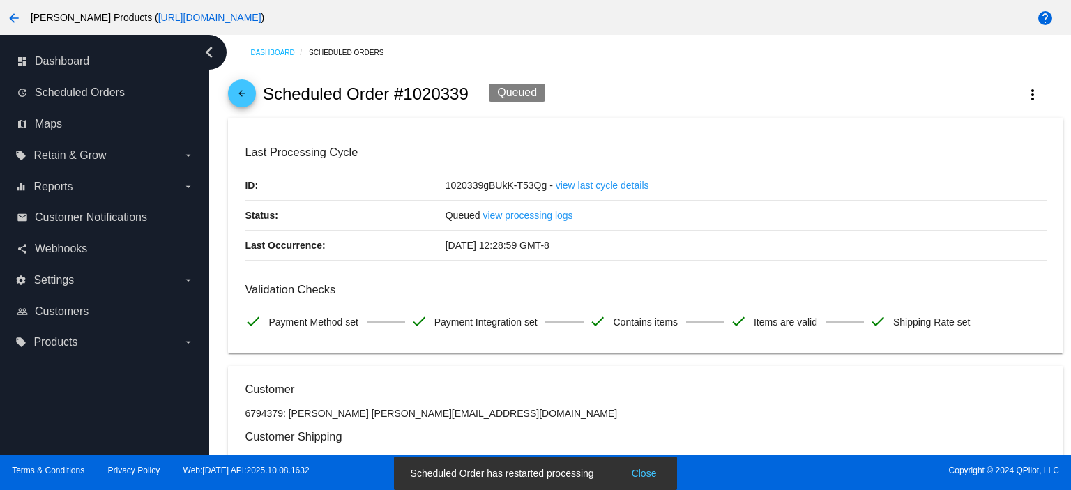
click at [236, 94] on mat-icon "arrow_back" at bounding box center [241, 97] width 17 height 17
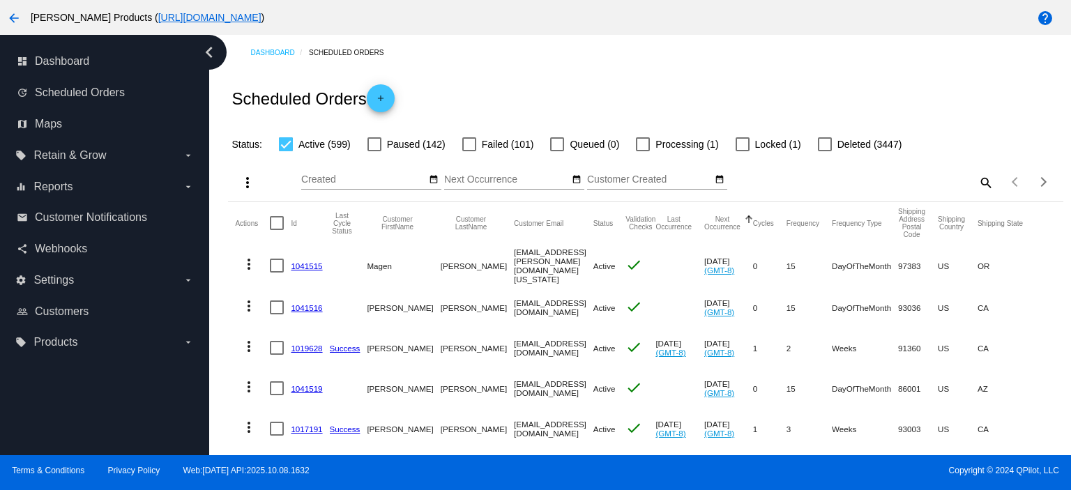
click at [310, 268] on link "1041515" at bounding box center [306, 265] width 31 height 9
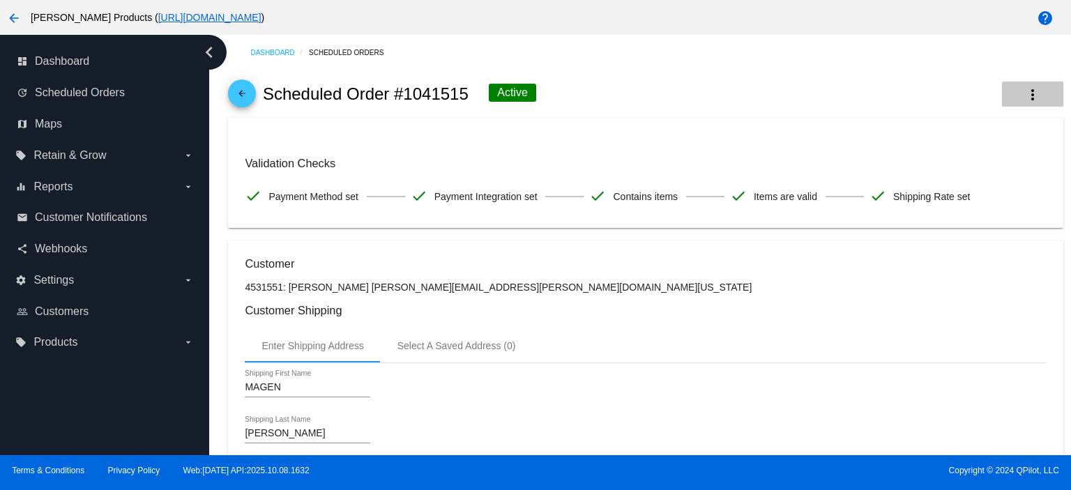
click at [1024, 96] on mat-icon "more_vert" at bounding box center [1032, 94] width 17 height 17
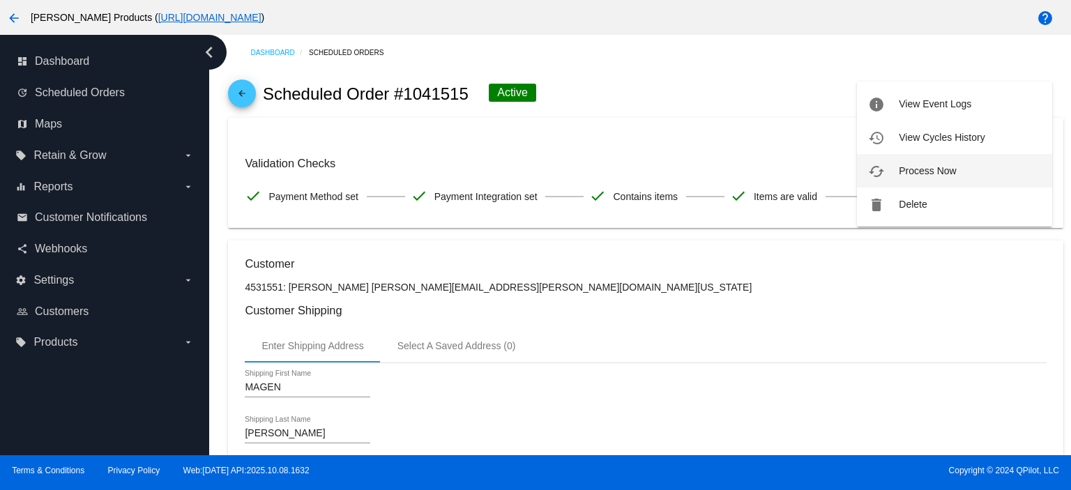
click at [928, 174] on span "Process Now" at bounding box center [926, 170] width 57 height 11
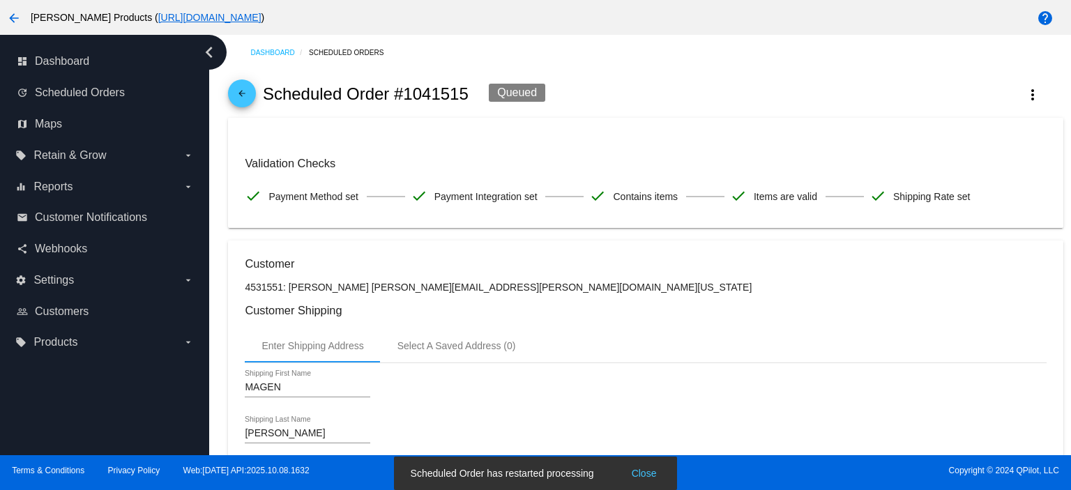
click at [238, 89] on mat-icon "arrow_back" at bounding box center [241, 97] width 17 height 17
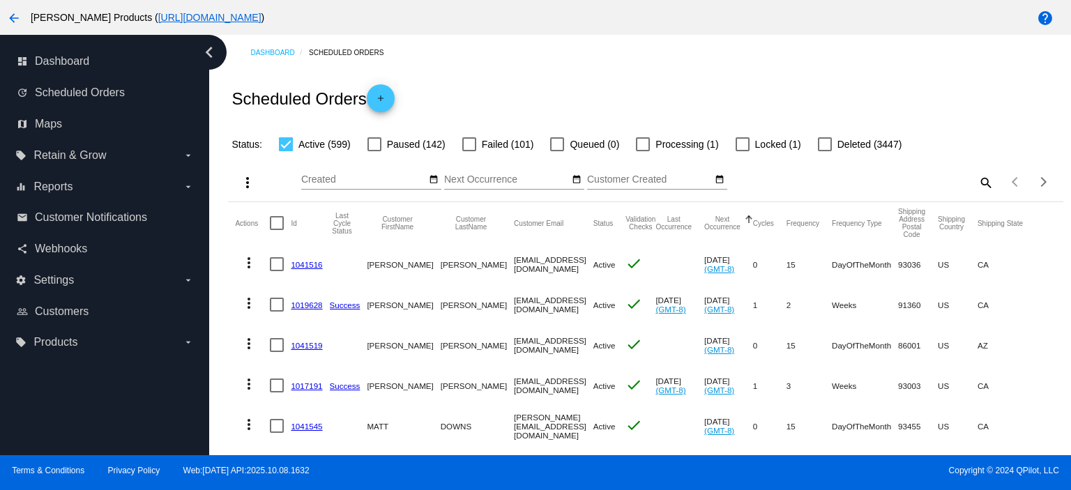
click at [307, 258] on mat-cell "1041516" at bounding box center [310, 264] width 38 height 40
click at [307, 268] on link "1041516" at bounding box center [306, 264] width 31 height 9
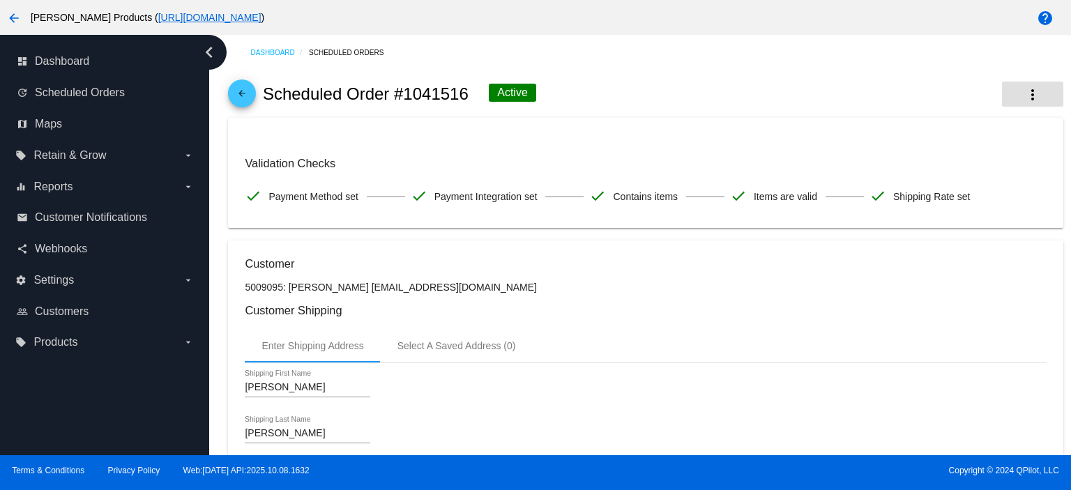
click at [1016, 85] on button "more_vert" at bounding box center [1032, 94] width 61 height 25
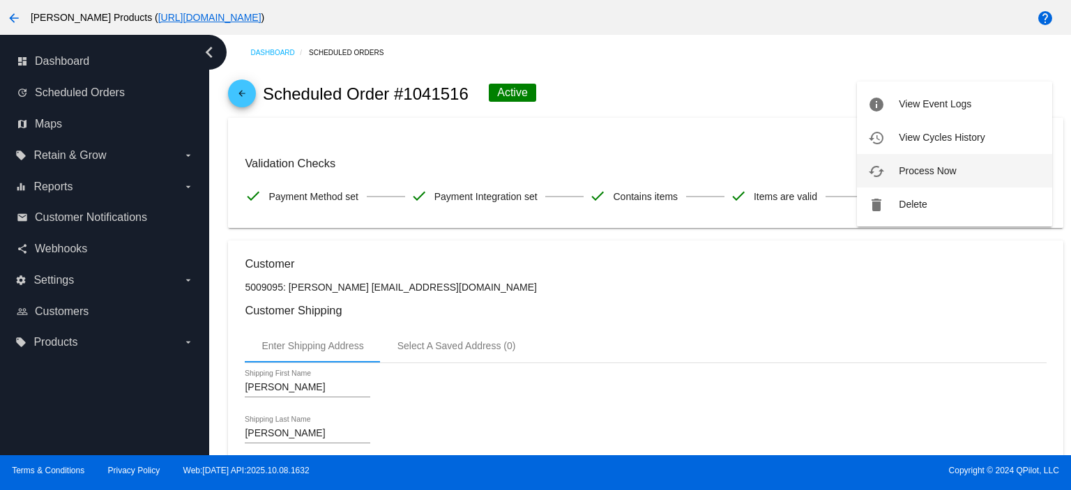
click at [958, 174] on button "cached Process Now" at bounding box center [954, 170] width 195 height 33
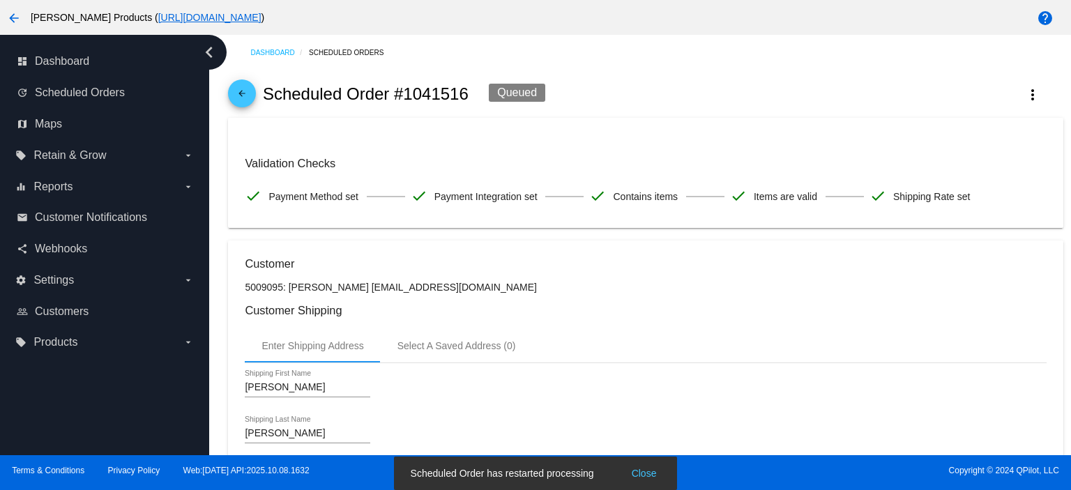
click at [248, 96] on mat-icon "arrow_back" at bounding box center [241, 97] width 17 height 17
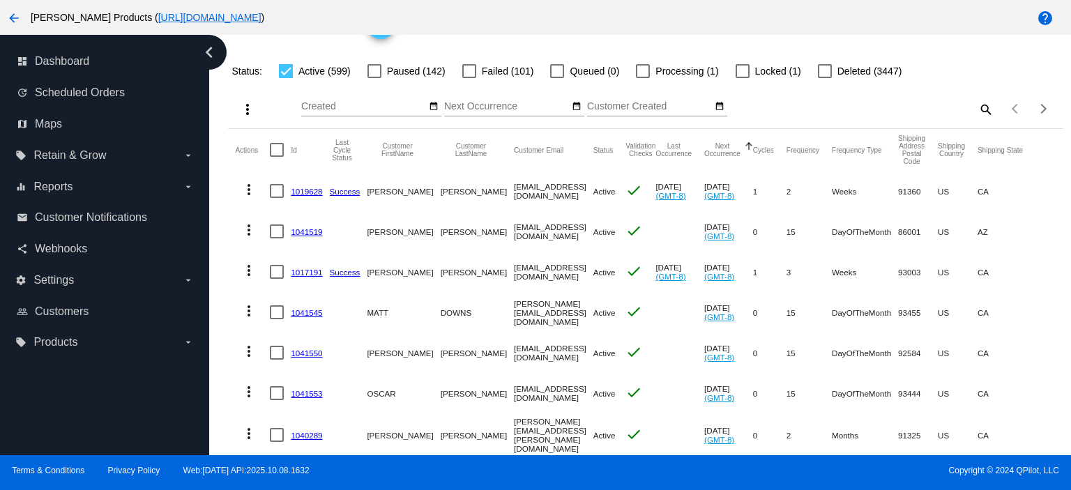
scroll to position [93, 0]
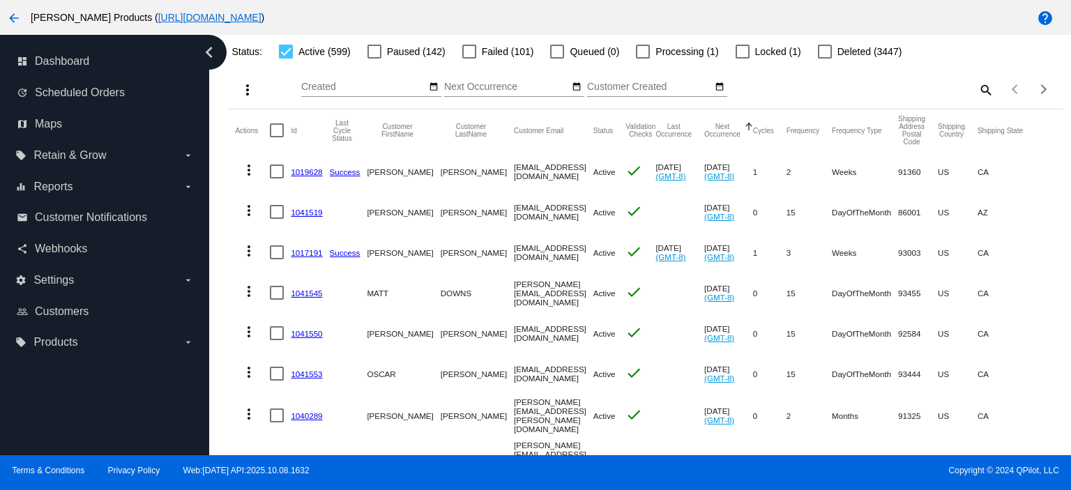
click at [317, 169] on link "1019628" at bounding box center [306, 171] width 31 height 9
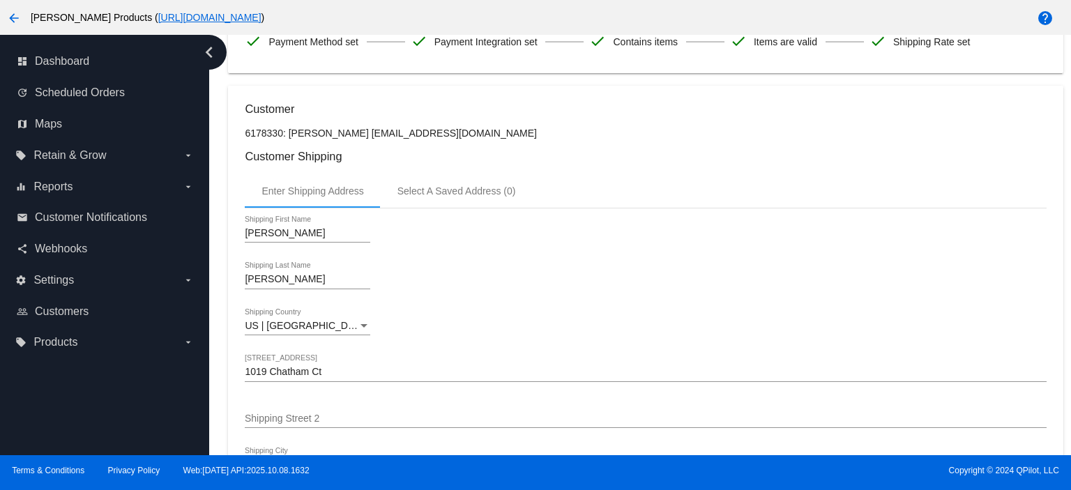
scroll to position [279, 0]
drag, startPoint x: 351, startPoint y: 136, endPoint x: 450, endPoint y: 134, distance: 99.7
click at [450, 134] on p "6178330: [PERSON_NAME] [EMAIL_ADDRESS][DOMAIN_NAME]" at bounding box center [645, 134] width 801 height 11
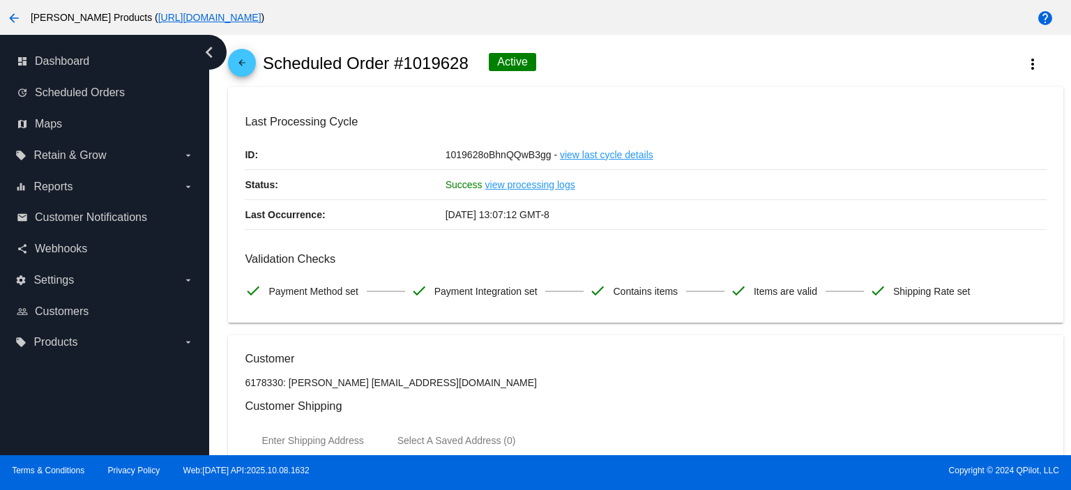
scroll to position [0, 0]
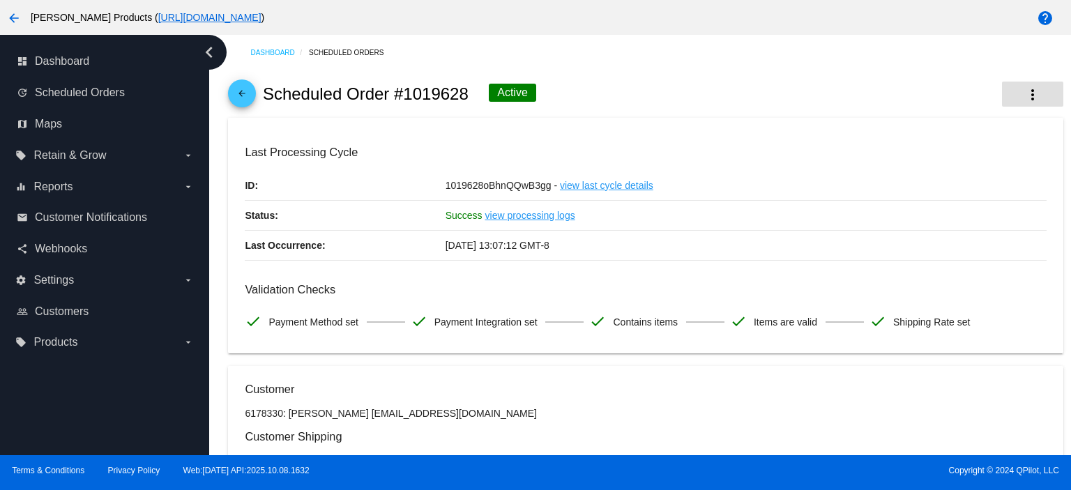
click at [1036, 83] on button "more_vert" at bounding box center [1032, 94] width 61 height 25
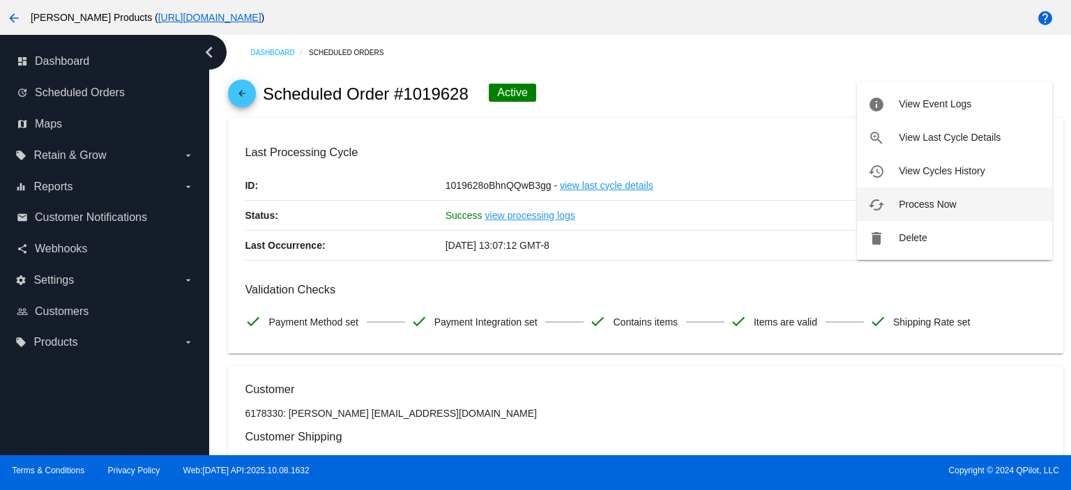
click at [937, 206] on span "Process Now" at bounding box center [926, 204] width 57 height 11
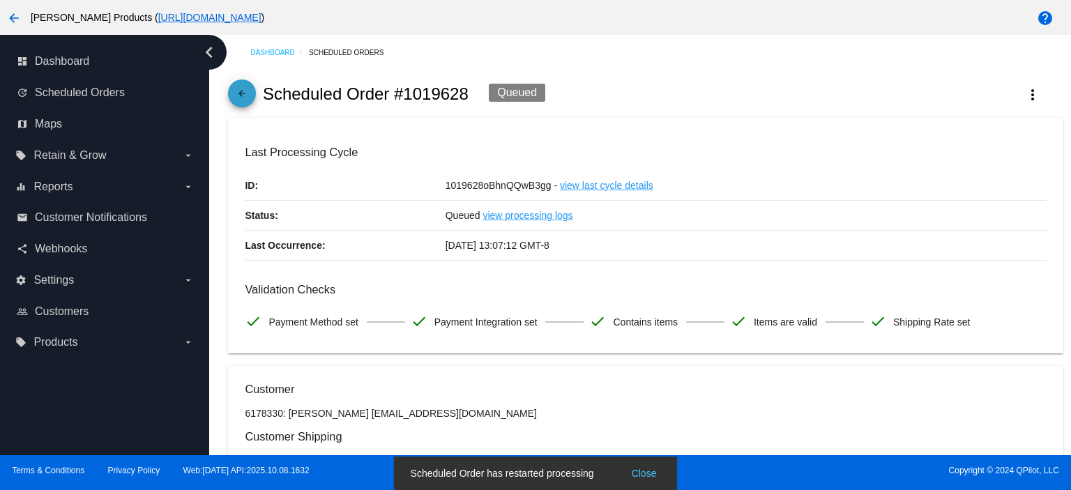
click at [251, 99] on link "arrow_back" at bounding box center [242, 93] width 28 height 28
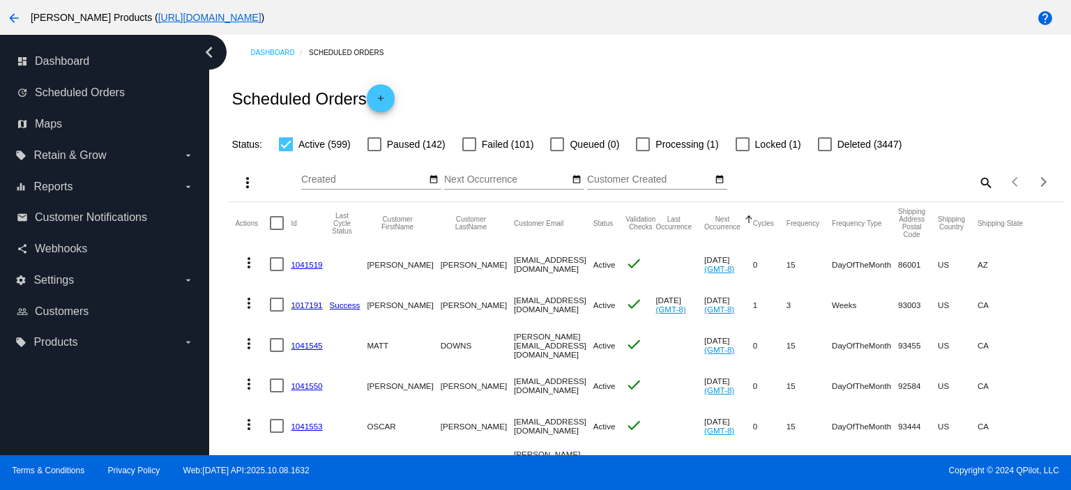
click at [307, 261] on link "1041519" at bounding box center [306, 264] width 31 height 9
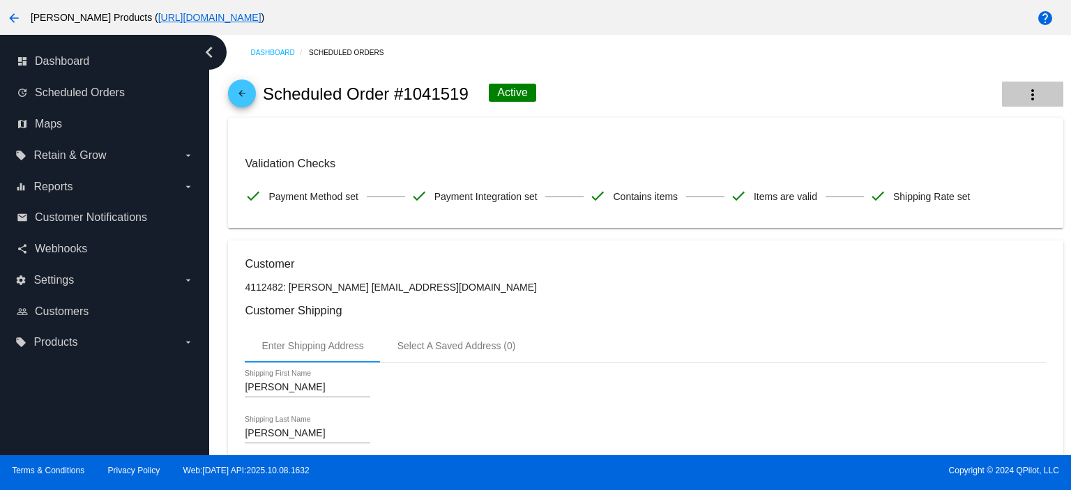
click at [1024, 93] on mat-icon "more_vert" at bounding box center [1032, 94] width 17 height 17
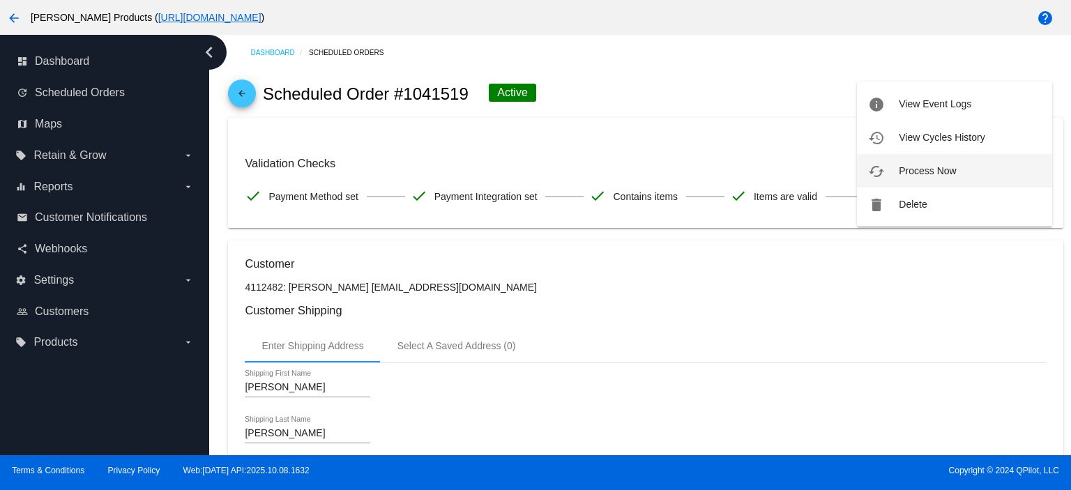
click at [964, 168] on button "cached Process Now" at bounding box center [954, 170] width 195 height 33
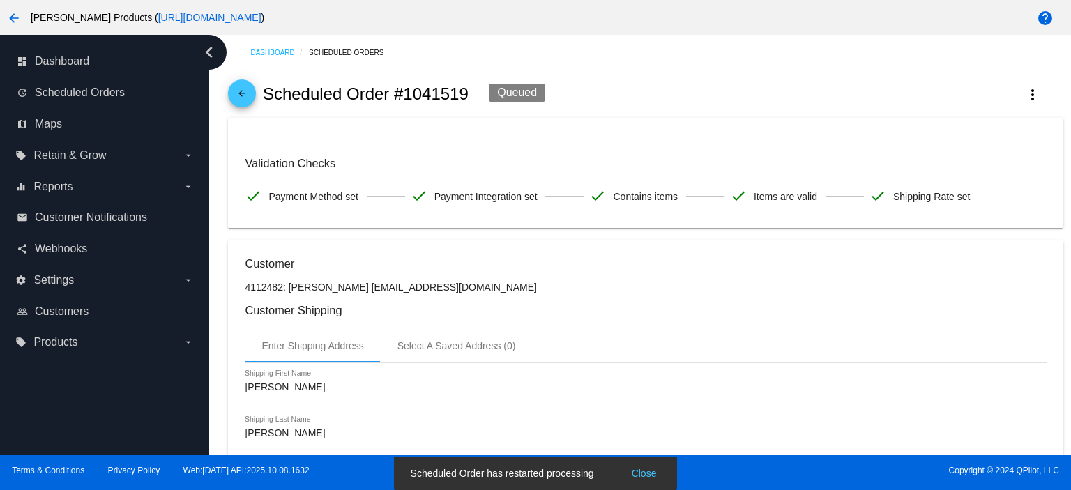
click at [237, 93] on mat-icon "arrow_back" at bounding box center [241, 97] width 17 height 17
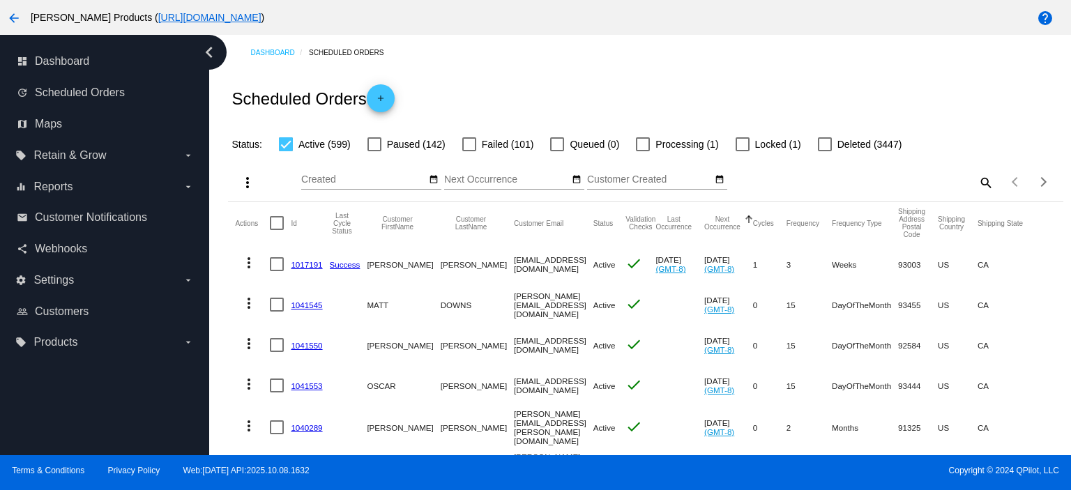
scroll to position [93, 0]
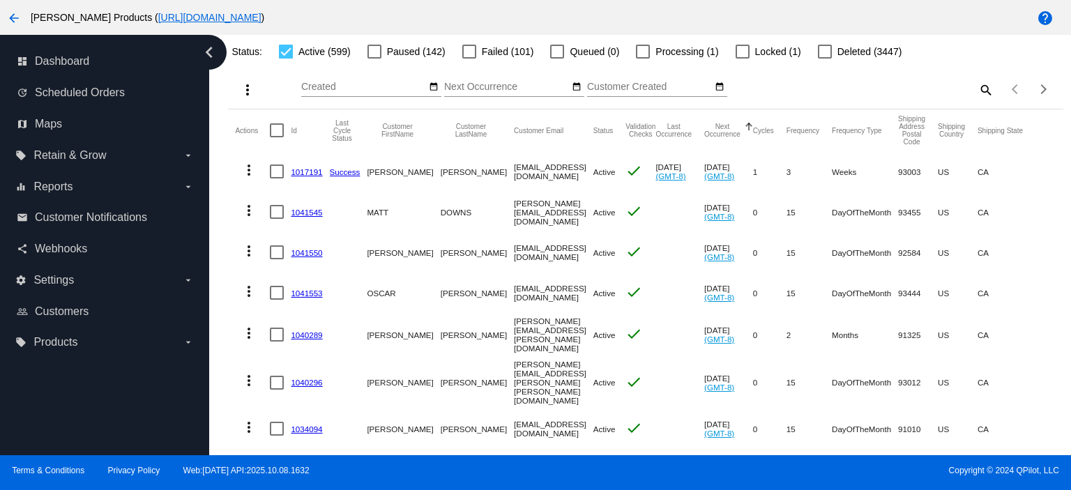
click at [299, 175] on link "1017191" at bounding box center [306, 171] width 31 height 9
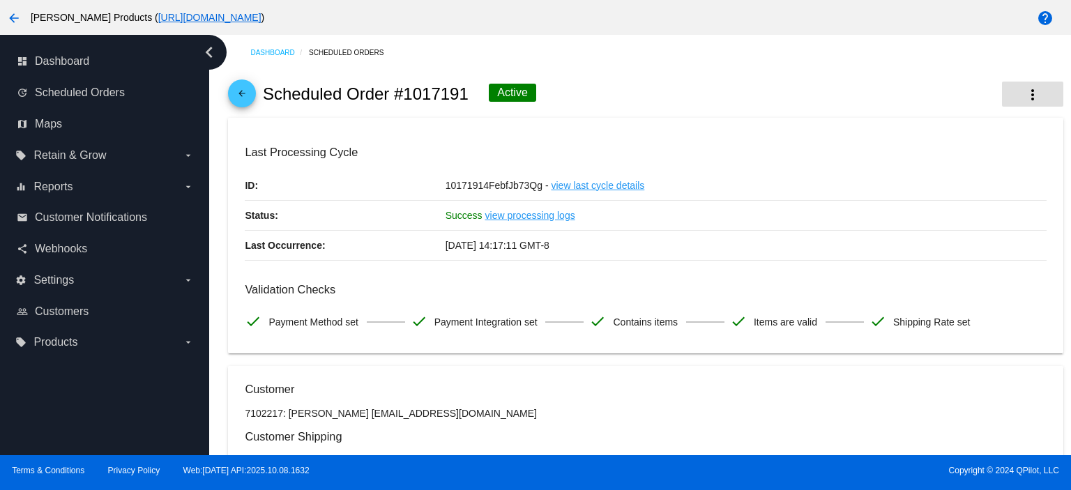
click at [1024, 97] on mat-icon "more_vert" at bounding box center [1032, 94] width 17 height 17
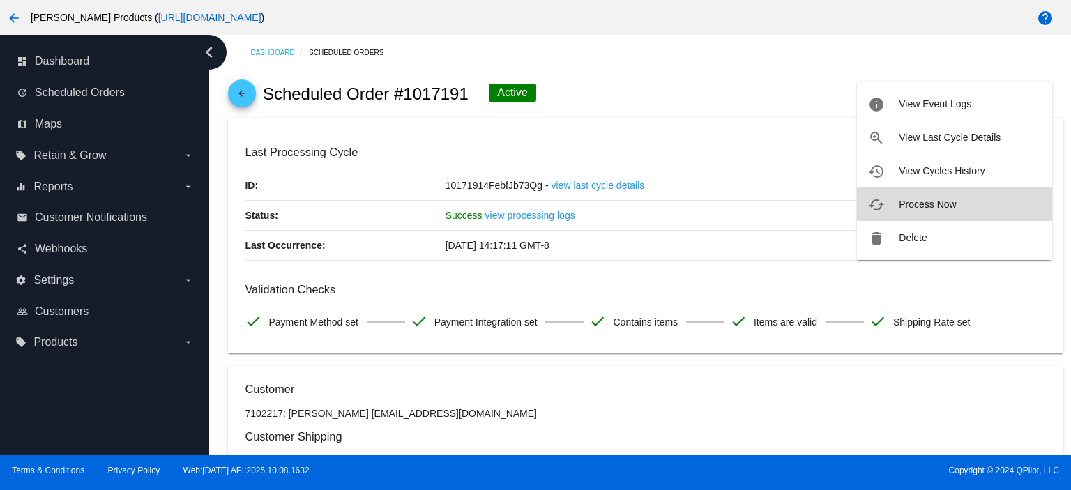
click at [970, 199] on button "cached Process Now" at bounding box center [954, 203] width 195 height 33
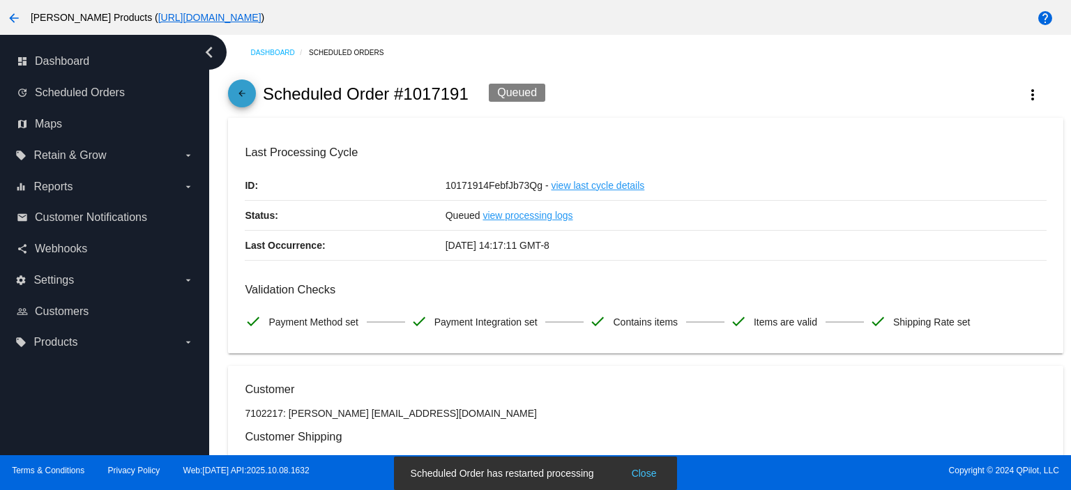
click at [243, 90] on mat-icon "arrow_back" at bounding box center [241, 97] width 17 height 17
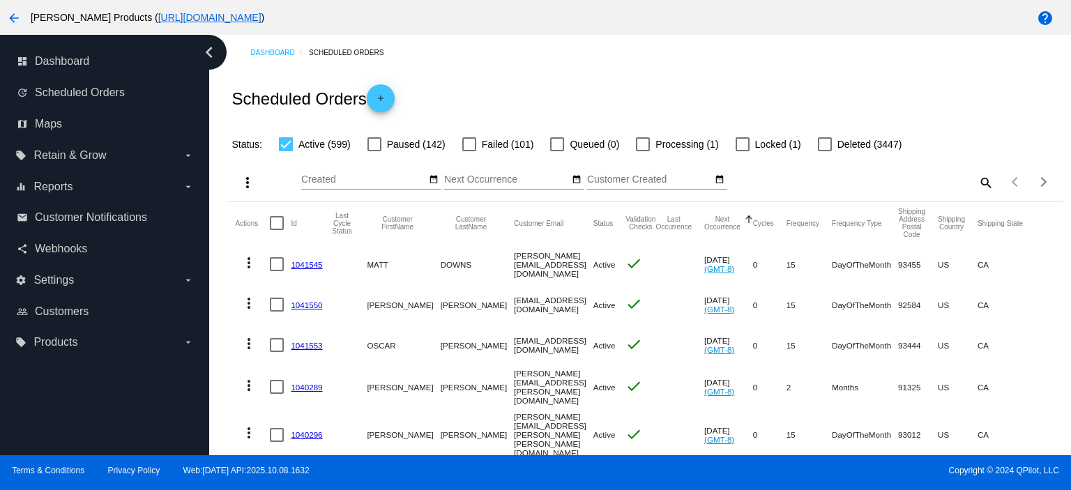
click at [280, 264] on div at bounding box center [277, 264] width 14 height 14
click at [277, 271] on input "checkbox" at bounding box center [276, 271] width 1 height 1
checkbox input "true"
click at [275, 306] on div at bounding box center [277, 305] width 14 height 14
click at [276, 312] on input "checkbox" at bounding box center [276, 312] width 1 height 1
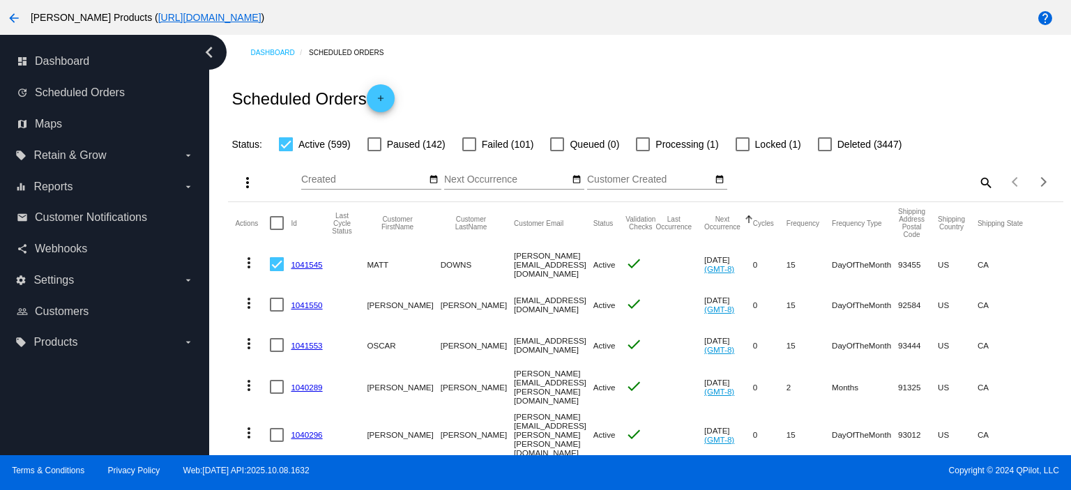
checkbox input "true"
click at [274, 344] on div at bounding box center [277, 345] width 14 height 14
click at [276, 352] on input "checkbox" at bounding box center [276, 352] width 1 height 1
checkbox input "true"
click at [276, 428] on div at bounding box center [277, 435] width 14 height 14
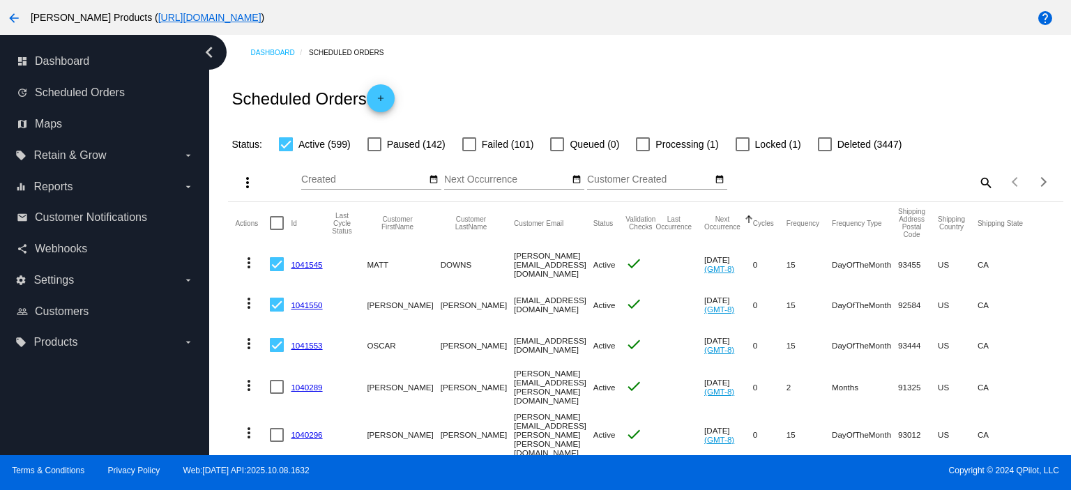
click at [276, 442] on input "checkbox" at bounding box center [276, 442] width 1 height 1
checkbox input "true"
click at [243, 177] on mat-icon "more_vert" at bounding box center [247, 182] width 17 height 17
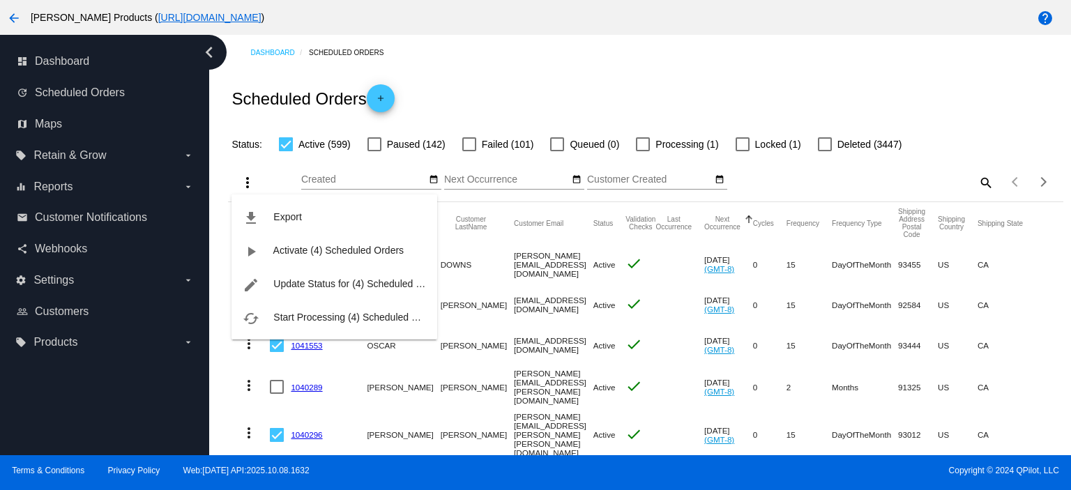
click at [618, 222] on div at bounding box center [535, 245] width 1071 height 490
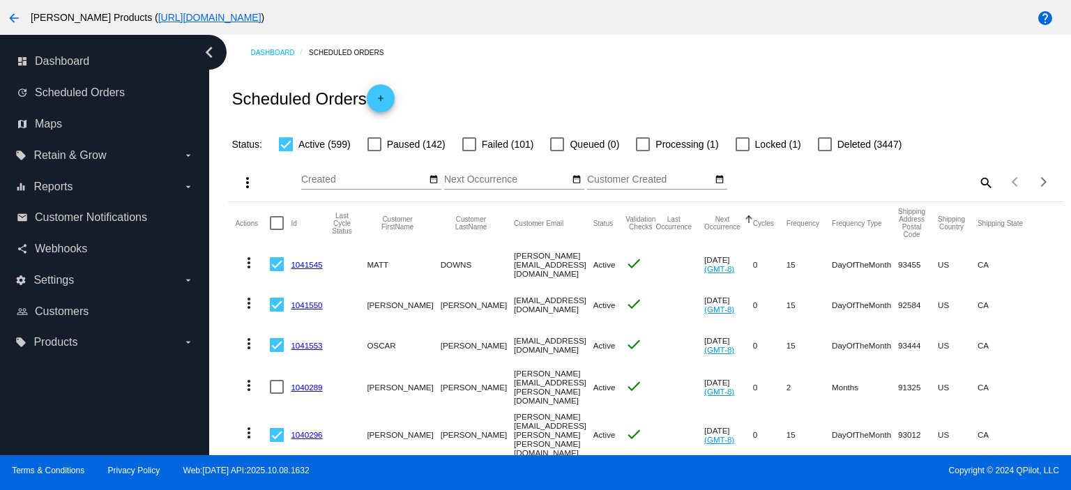
click at [245, 266] on mat-icon "more_vert" at bounding box center [248, 262] width 17 height 17
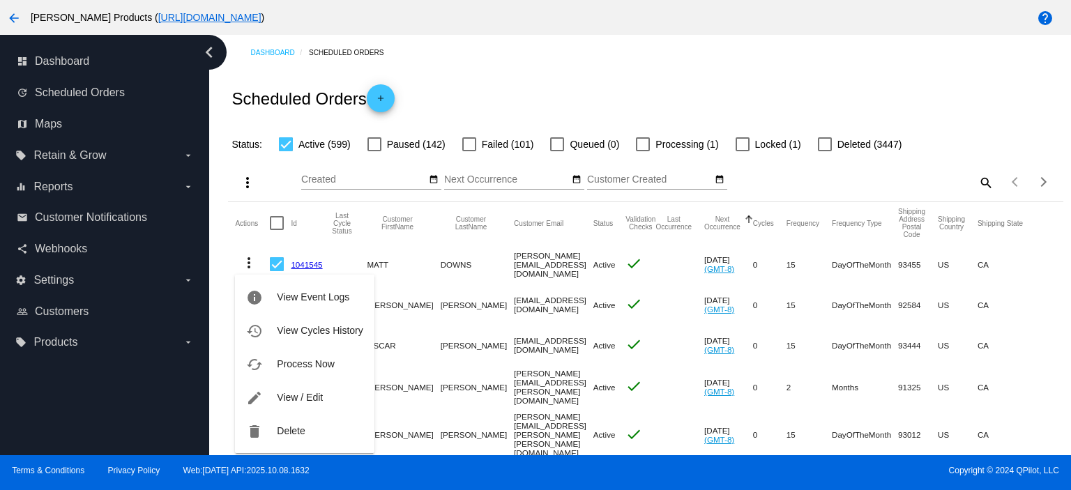
click at [376, 240] on div at bounding box center [535, 245] width 1071 height 490
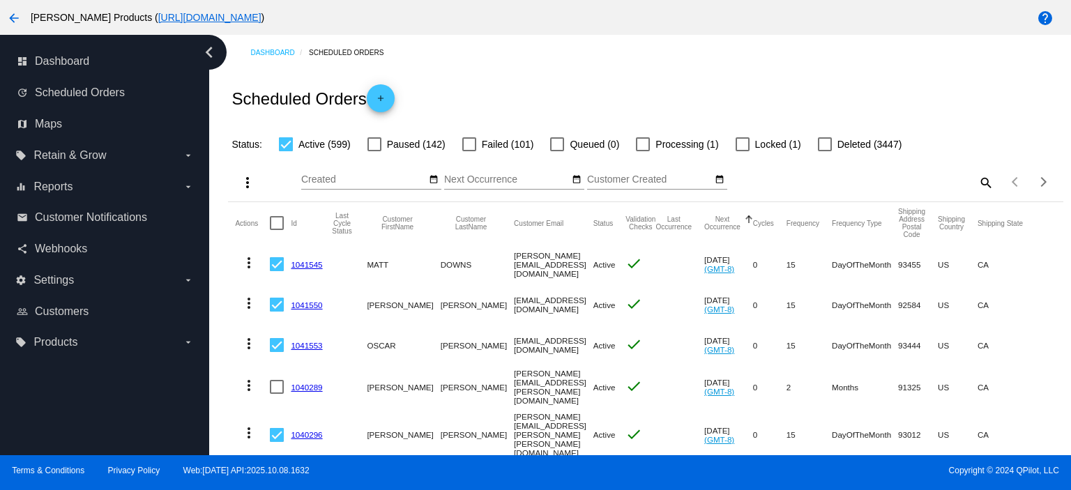
click at [279, 261] on div at bounding box center [277, 264] width 14 height 14
click at [277, 271] on input "checkbox" at bounding box center [276, 271] width 1 height 1
checkbox input "false"
click at [276, 305] on div at bounding box center [277, 305] width 14 height 14
click at [276, 312] on input "checkbox" at bounding box center [276, 312] width 1 height 1
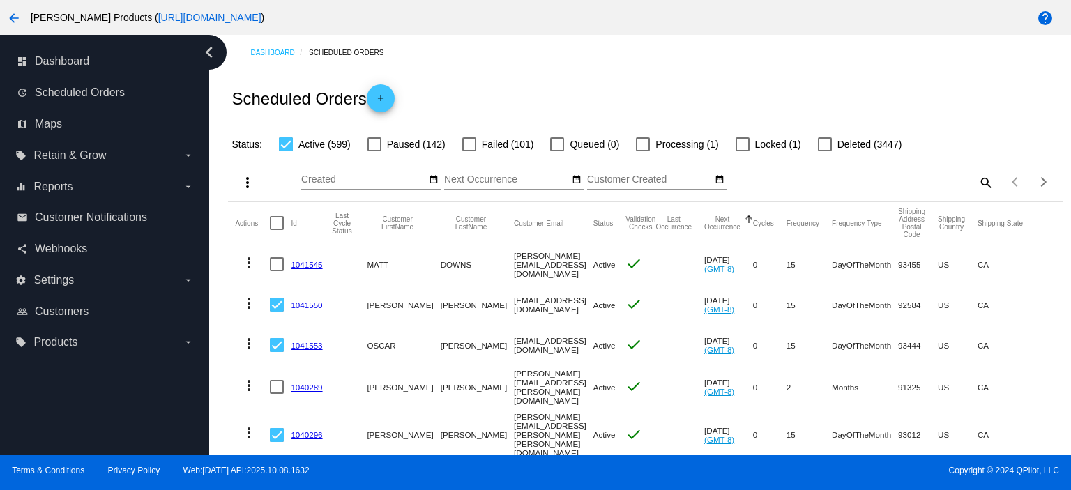
checkbox input "false"
click at [276, 348] on div at bounding box center [277, 345] width 14 height 14
click at [276, 352] on input "checkbox" at bounding box center [276, 352] width 1 height 1
checkbox input "false"
click at [275, 428] on div at bounding box center [277, 435] width 14 height 14
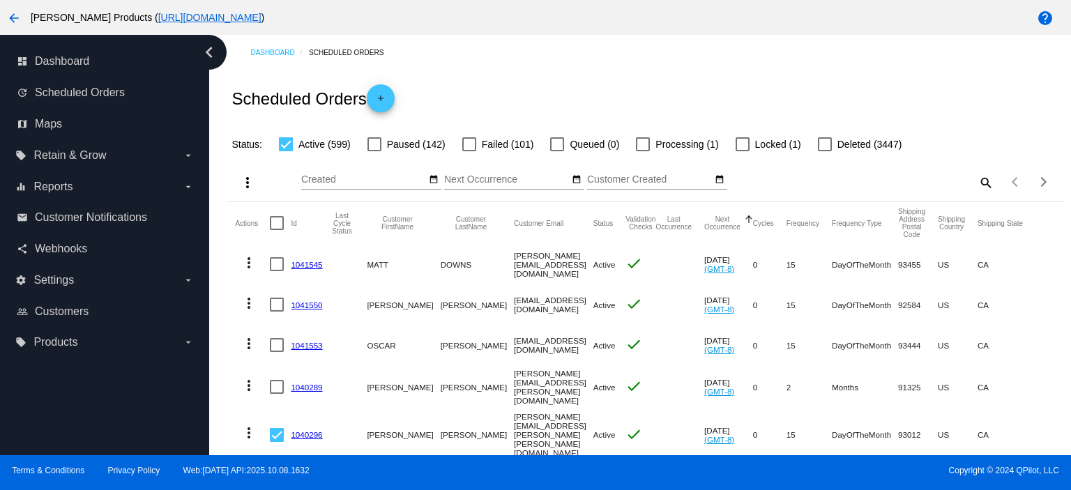
click at [276, 442] on input "checkbox" at bounding box center [276, 442] width 1 height 1
checkbox input "false"
click at [245, 266] on mat-icon "more_vert" at bounding box center [248, 262] width 17 height 17
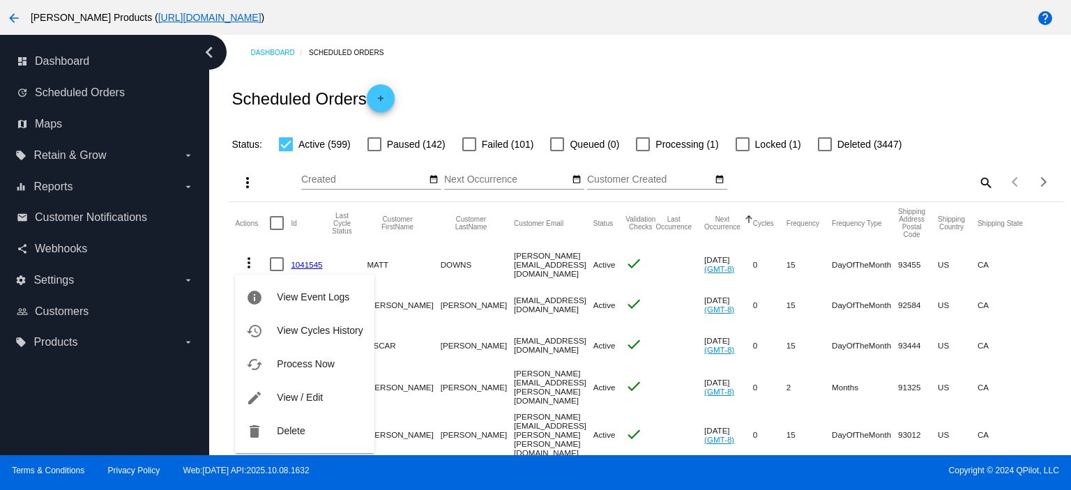
click at [293, 357] on button "cached Process Now" at bounding box center [304, 363] width 139 height 33
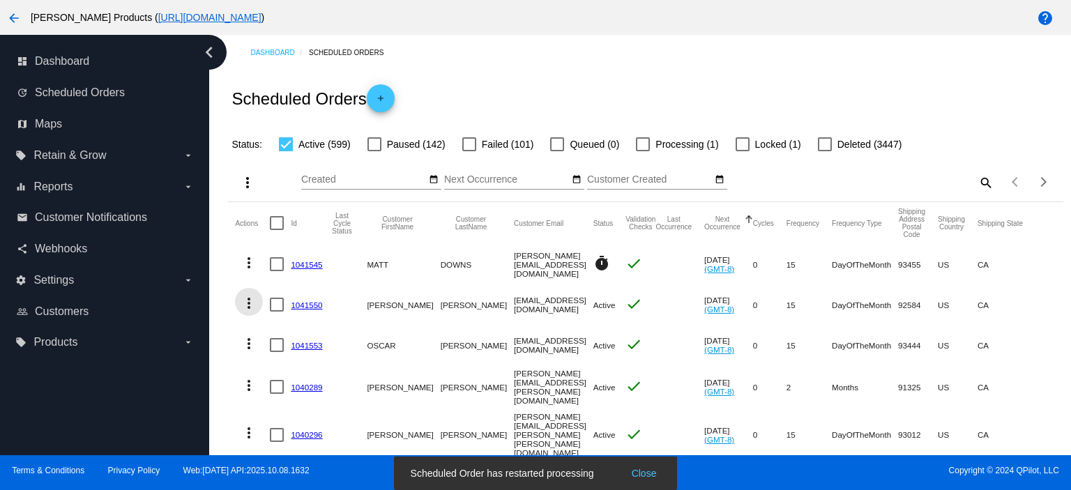
click at [248, 305] on mat-icon "more_vert" at bounding box center [248, 303] width 17 height 17
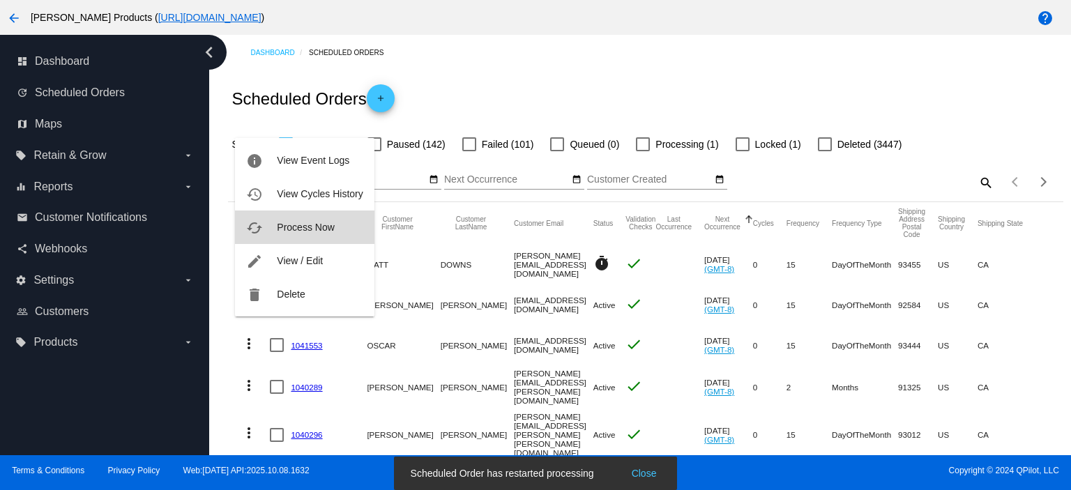
click at [301, 230] on span "Process Now" at bounding box center [305, 227] width 57 height 11
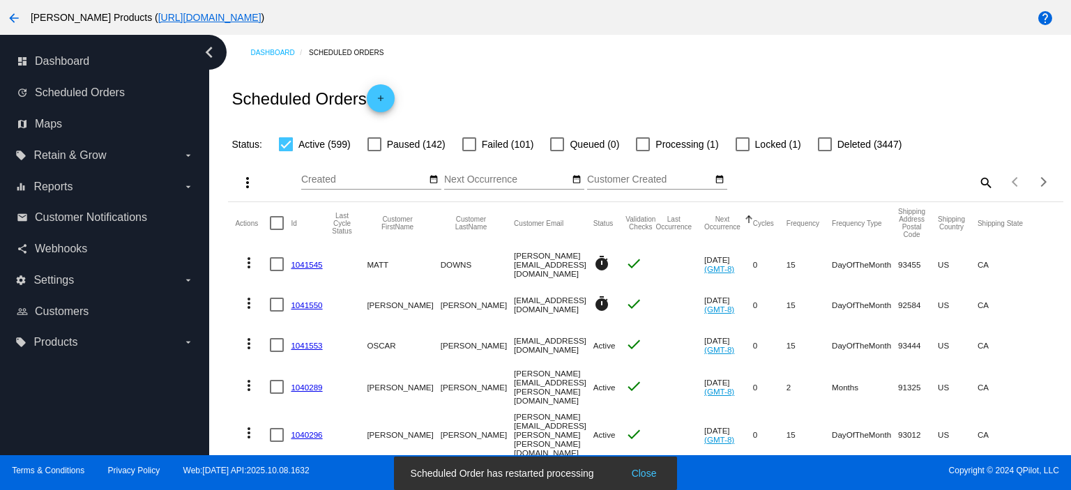
click at [250, 343] on mat-icon "more_vert" at bounding box center [248, 343] width 17 height 17
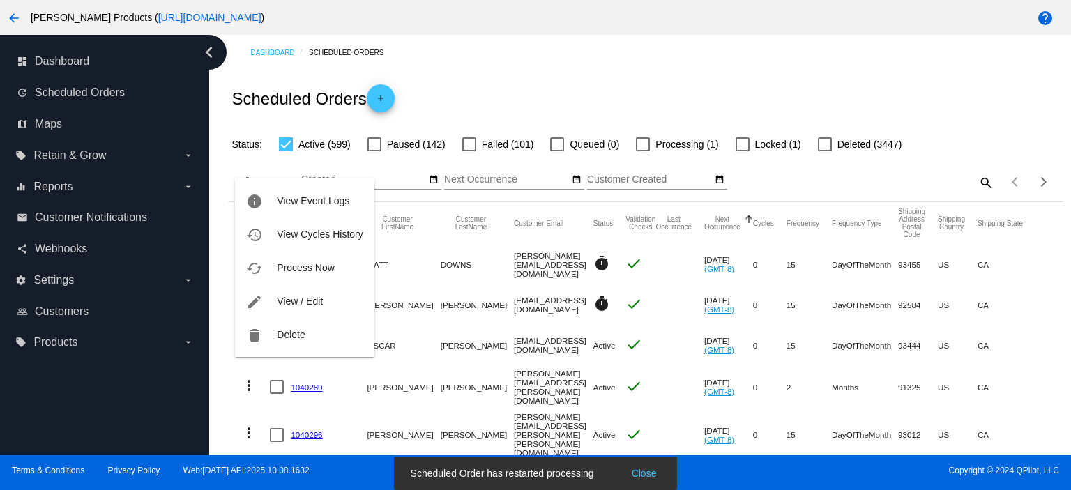
click at [304, 265] on span "Process Now" at bounding box center [305, 267] width 57 height 11
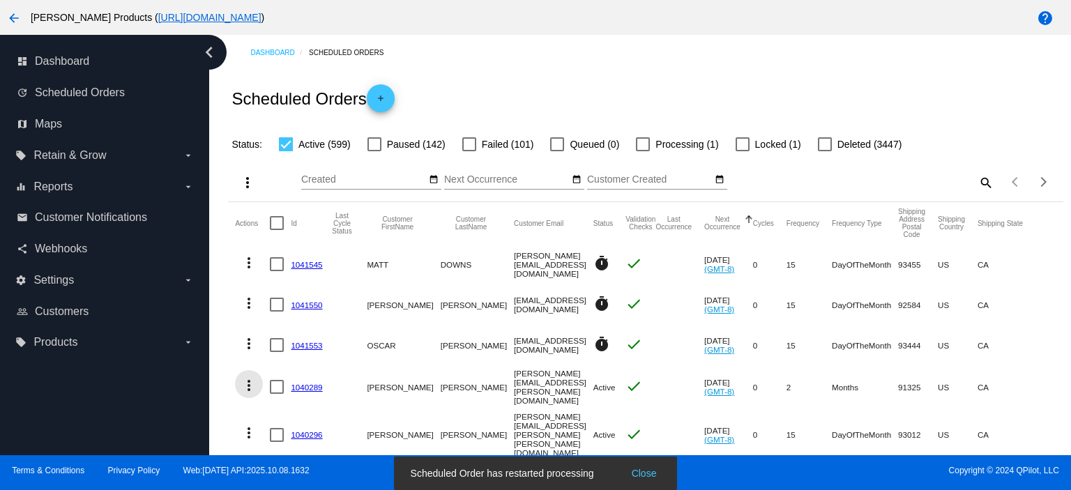
click at [248, 384] on mat-icon "more_vert" at bounding box center [248, 385] width 17 height 17
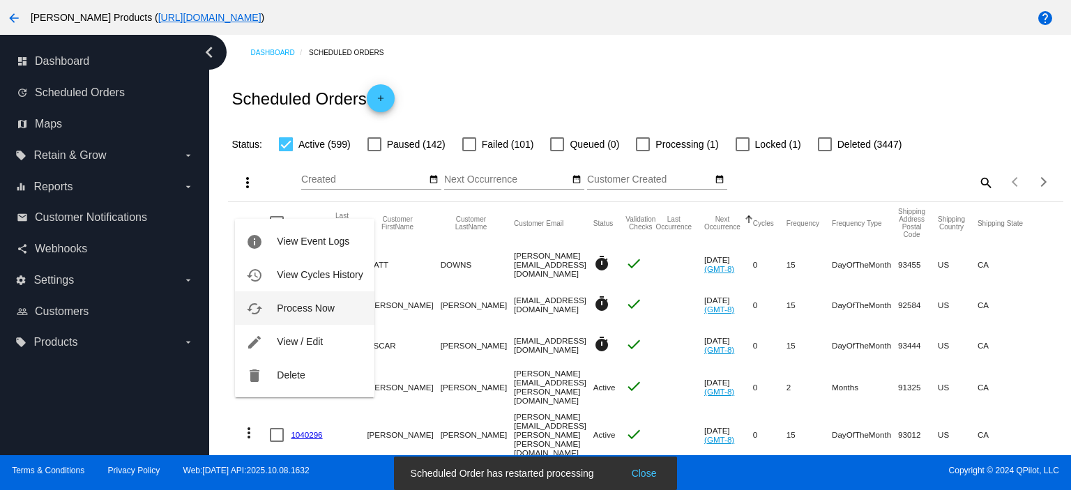
click at [301, 309] on span "Process Now" at bounding box center [305, 307] width 57 height 11
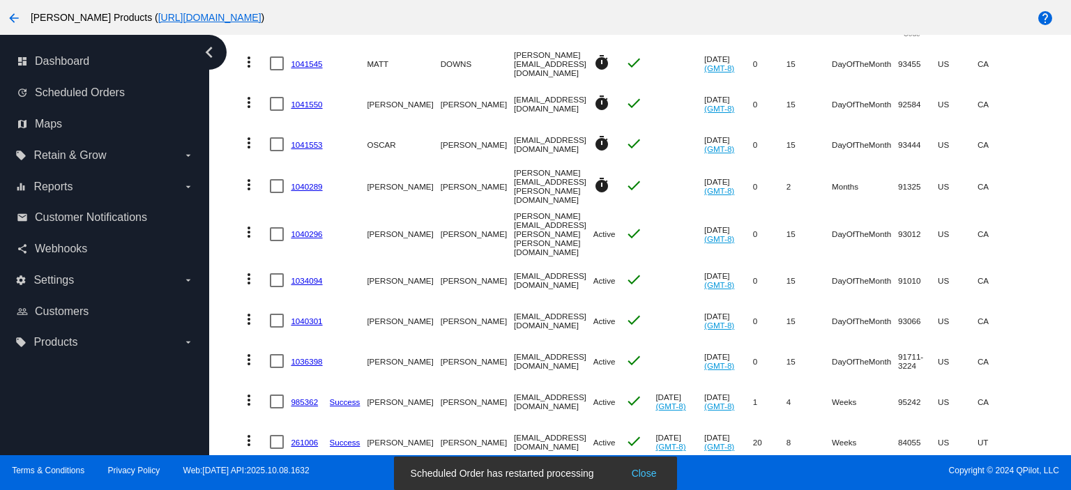
scroll to position [279, 0]
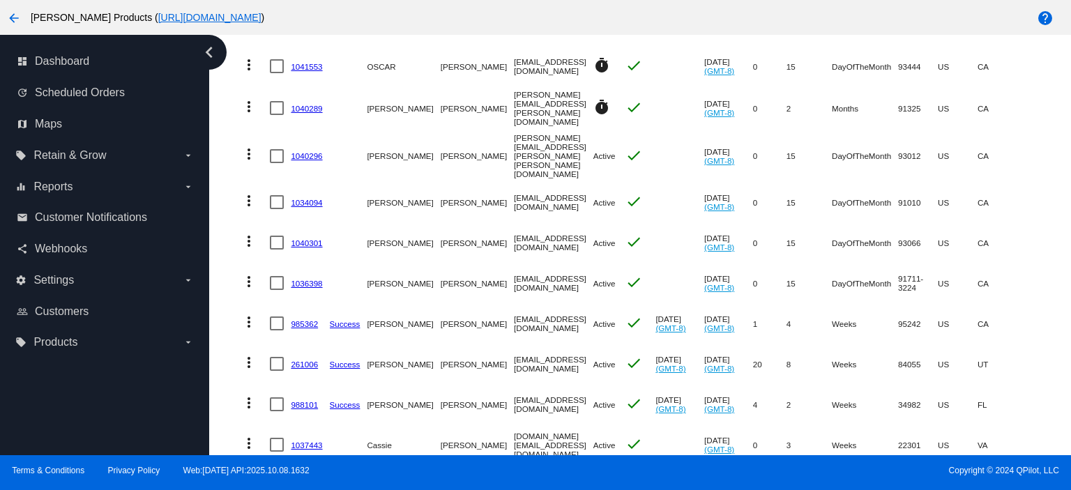
click at [256, 146] on mat-icon "more_vert" at bounding box center [248, 154] width 17 height 17
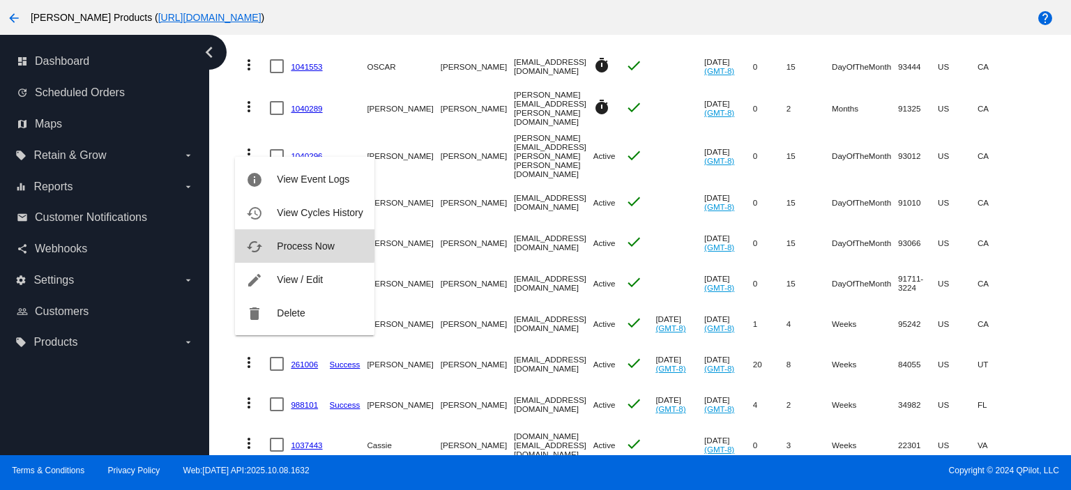
click at [290, 242] on span "Process Now" at bounding box center [305, 245] width 57 height 11
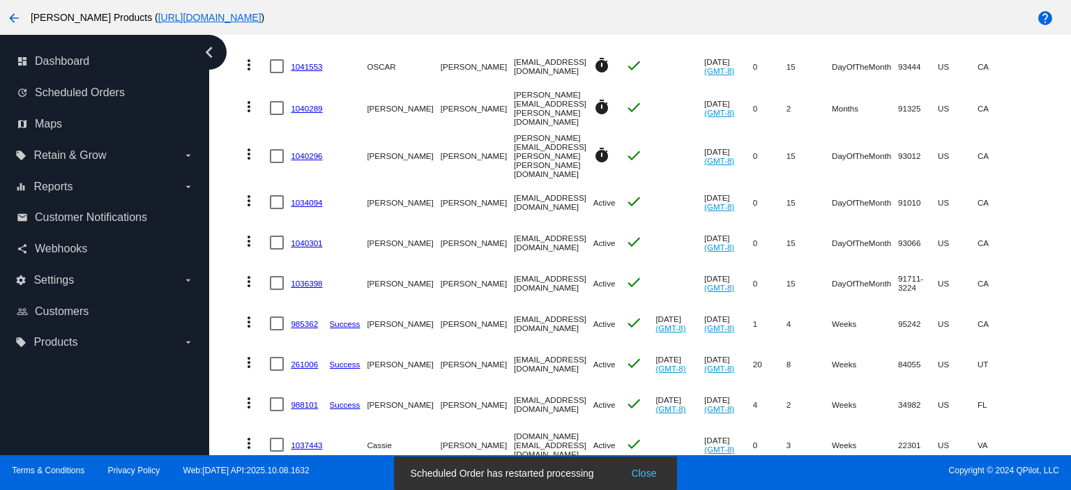
click at [249, 192] on mat-icon "more_vert" at bounding box center [248, 200] width 17 height 17
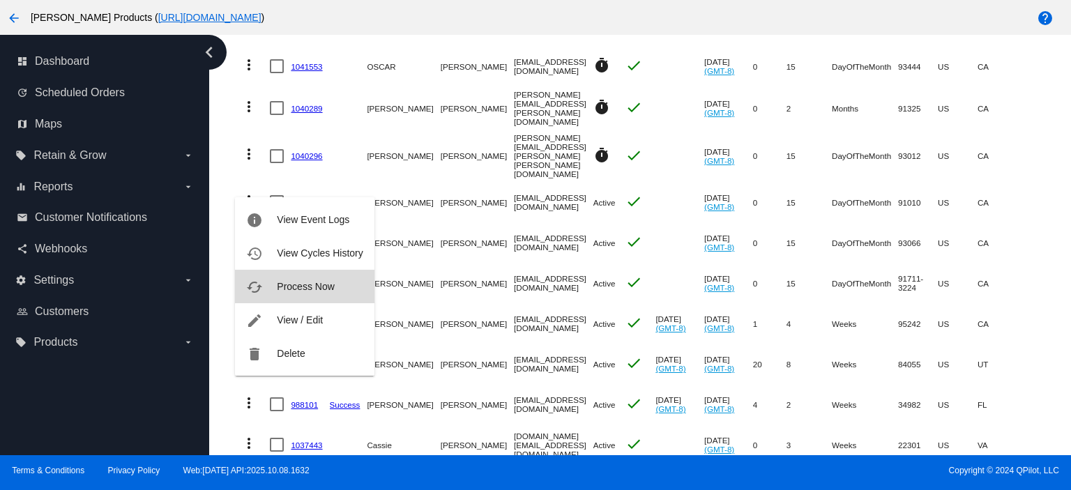
click at [300, 278] on button "cached Process Now" at bounding box center [304, 286] width 139 height 33
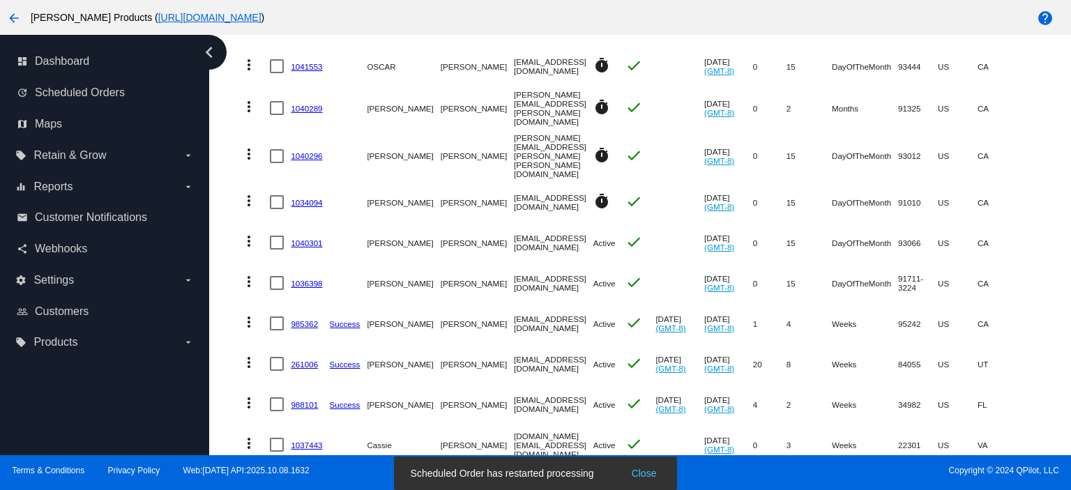
click at [248, 233] on mat-icon "more_vert" at bounding box center [248, 241] width 17 height 17
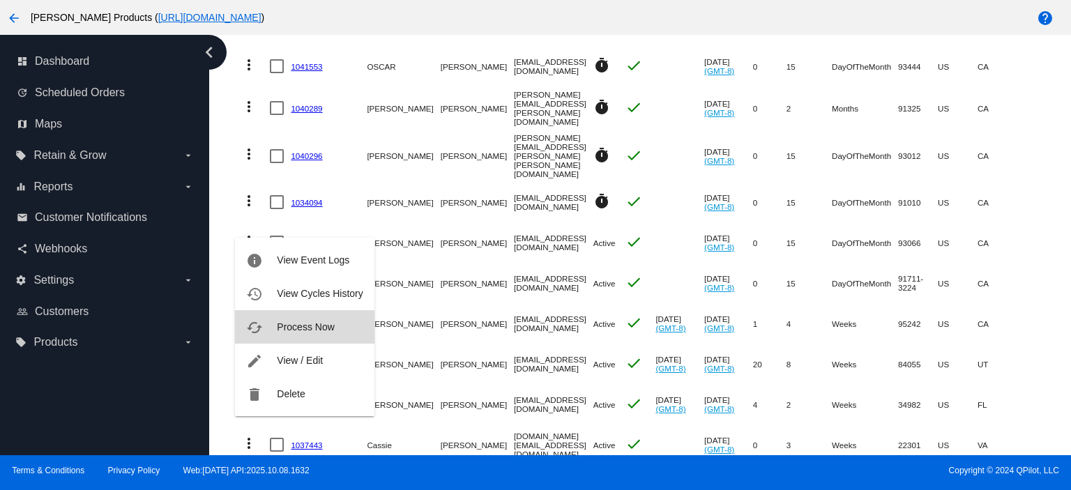
click at [297, 329] on span "Process Now" at bounding box center [305, 326] width 57 height 11
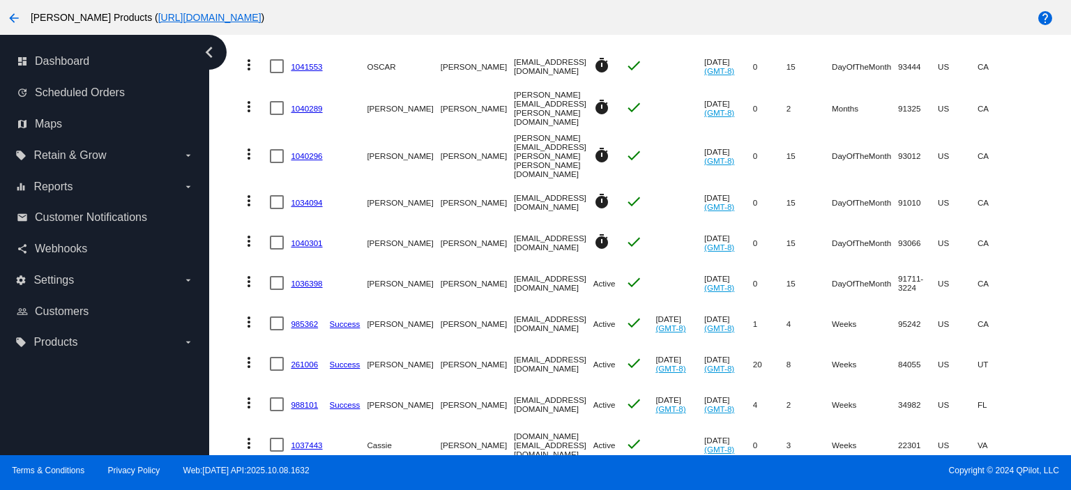
click at [247, 273] on mat-icon "more_vert" at bounding box center [248, 281] width 17 height 17
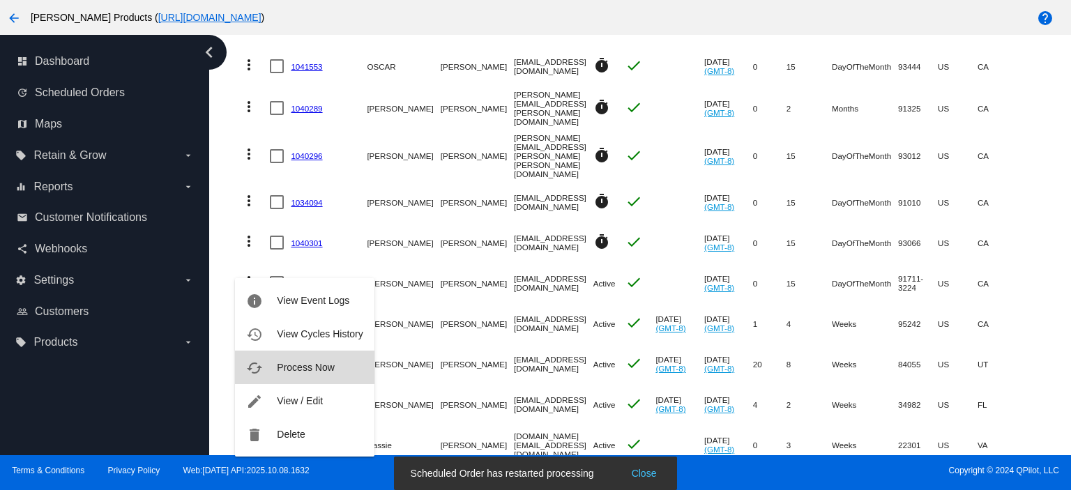
click at [294, 369] on span "Process Now" at bounding box center [305, 367] width 57 height 11
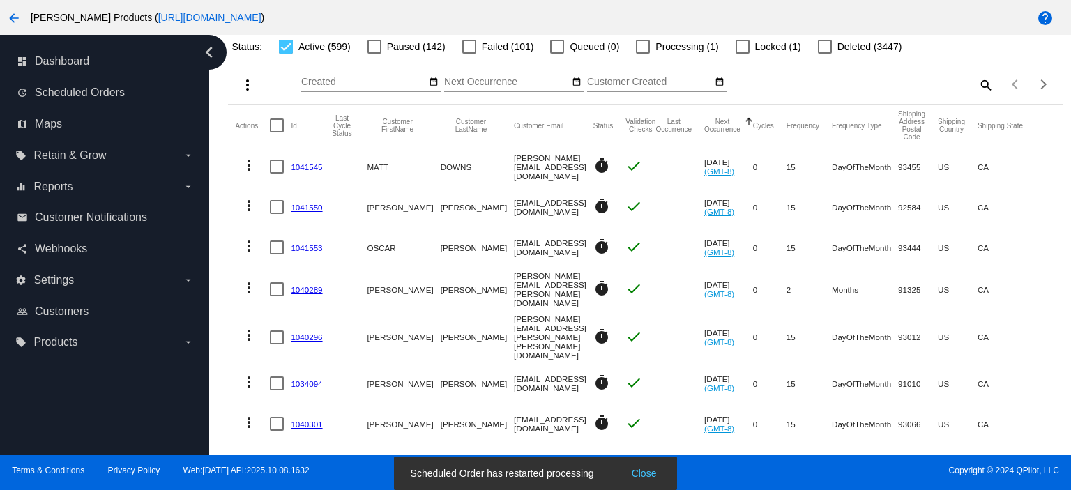
scroll to position [0, 0]
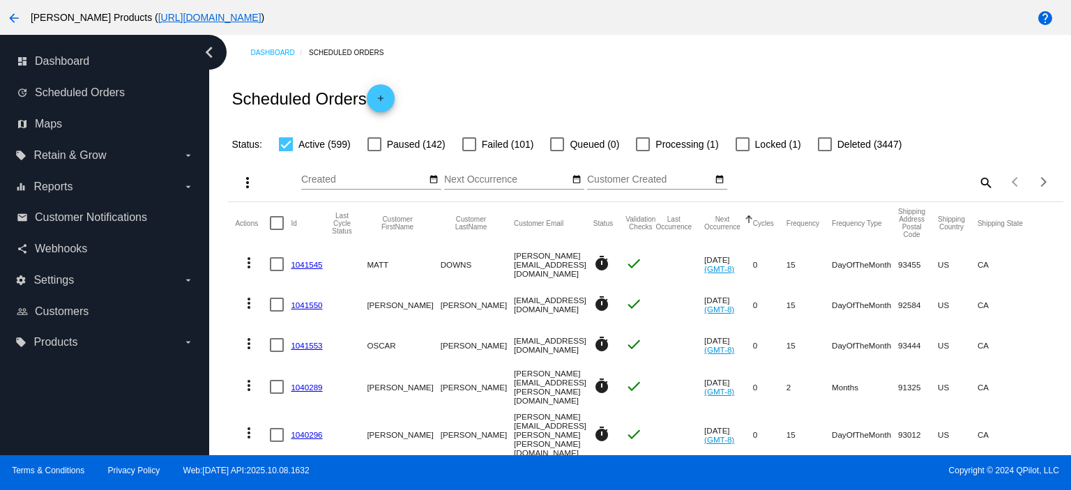
click at [976, 182] on mat-icon "search" at bounding box center [984, 182] width 17 height 22
drag, startPoint x: 789, startPoint y: 181, endPoint x: 800, endPoint y: 187, distance: 12.8
click at [789, 181] on input "Search" at bounding box center [889, 179] width 208 height 11
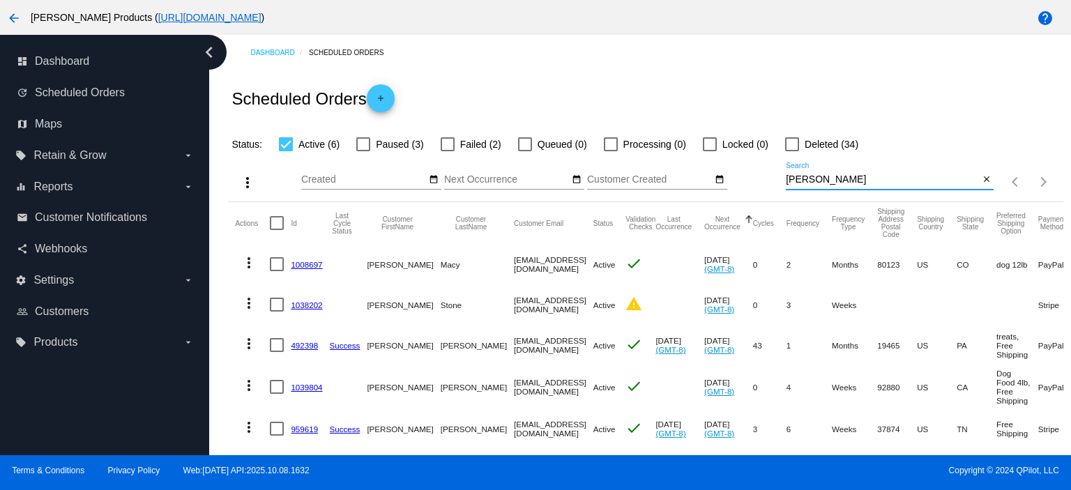
type input "michellesal415"
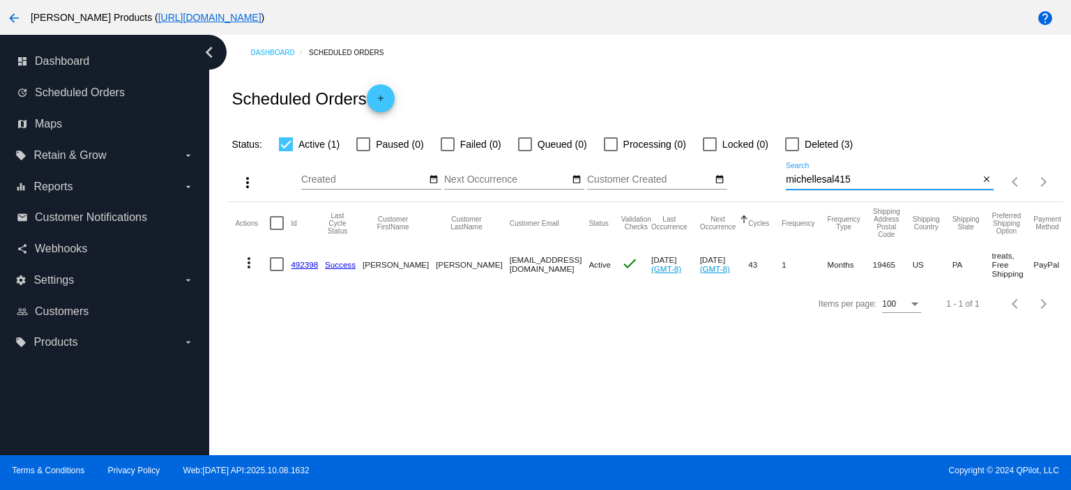
click at [302, 263] on link "492398" at bounding box center [304, 264] width 27 height 9
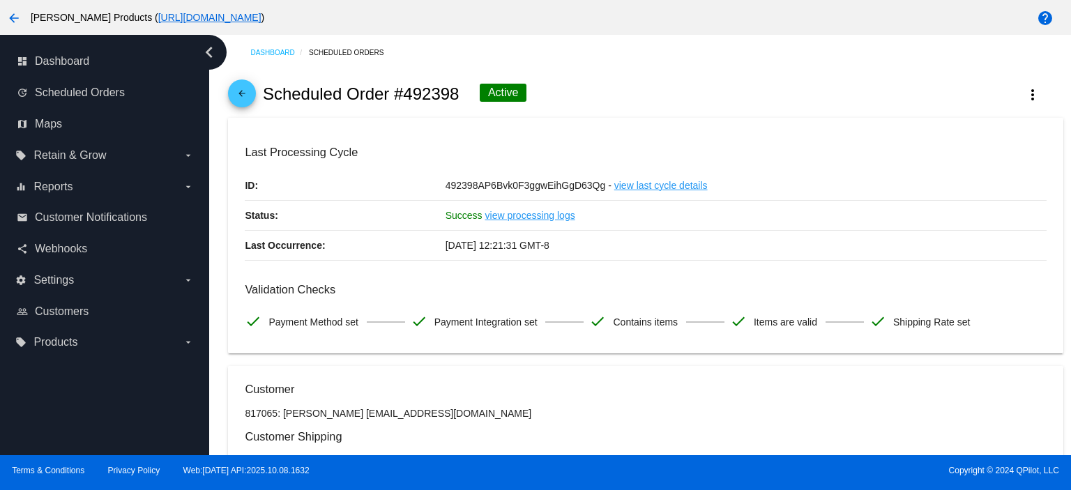
click at [240, 97] on mat-icon "arrow_back" at bounding box center [241, 97] width 17 height 17
